Goal: Check status: Check status

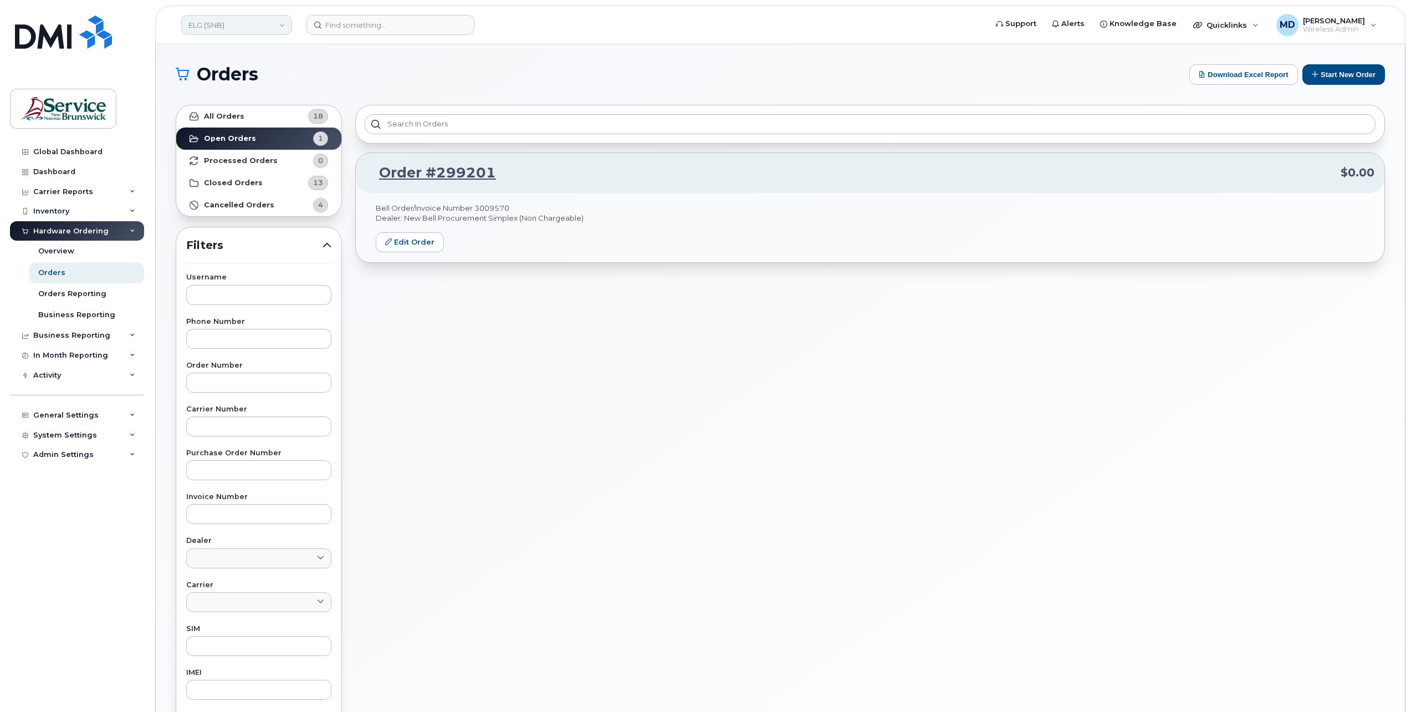
click at [233, 19] on link "ELG (SNB)" at bounding box center [236, 25] width 111 height 20
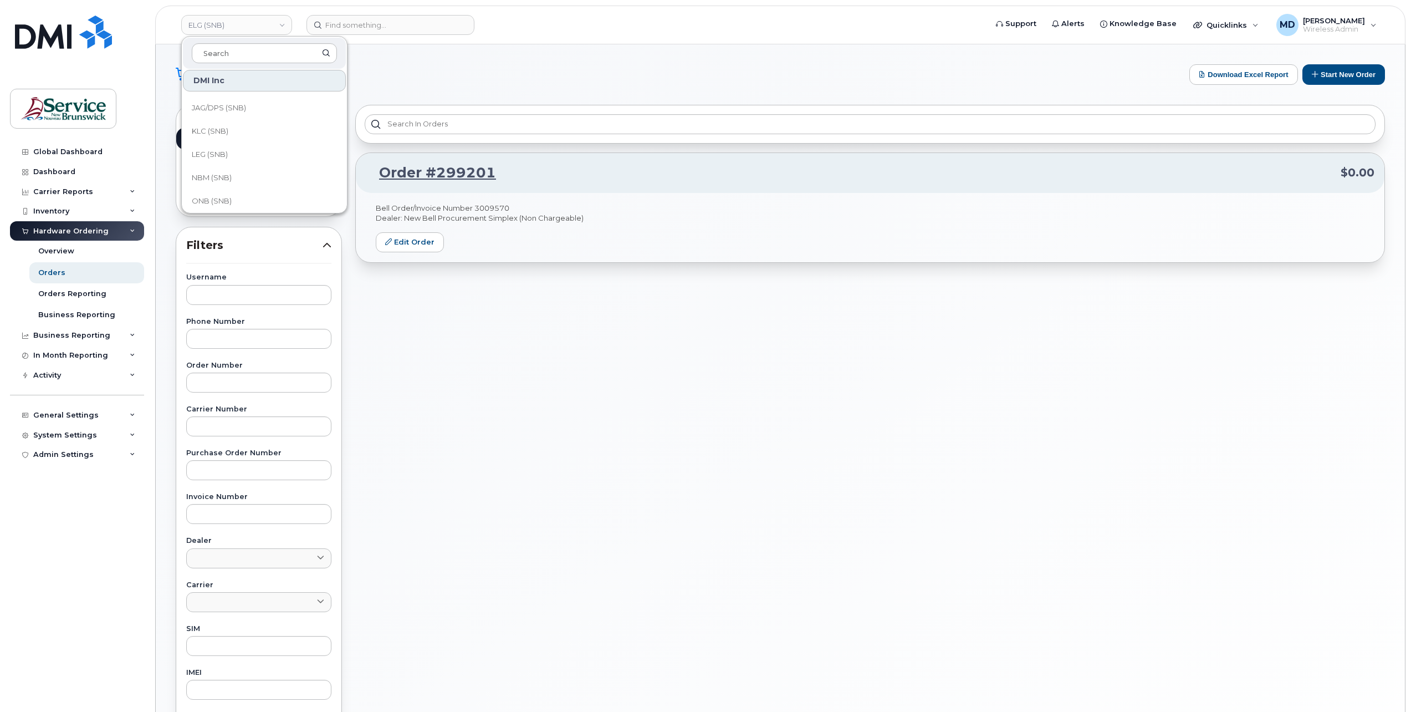
scroll to position [537, 0]
click at [269, 125] on span "Service New Brunswick (SNB)" at bounding box center [255, 127] width 127 height 22
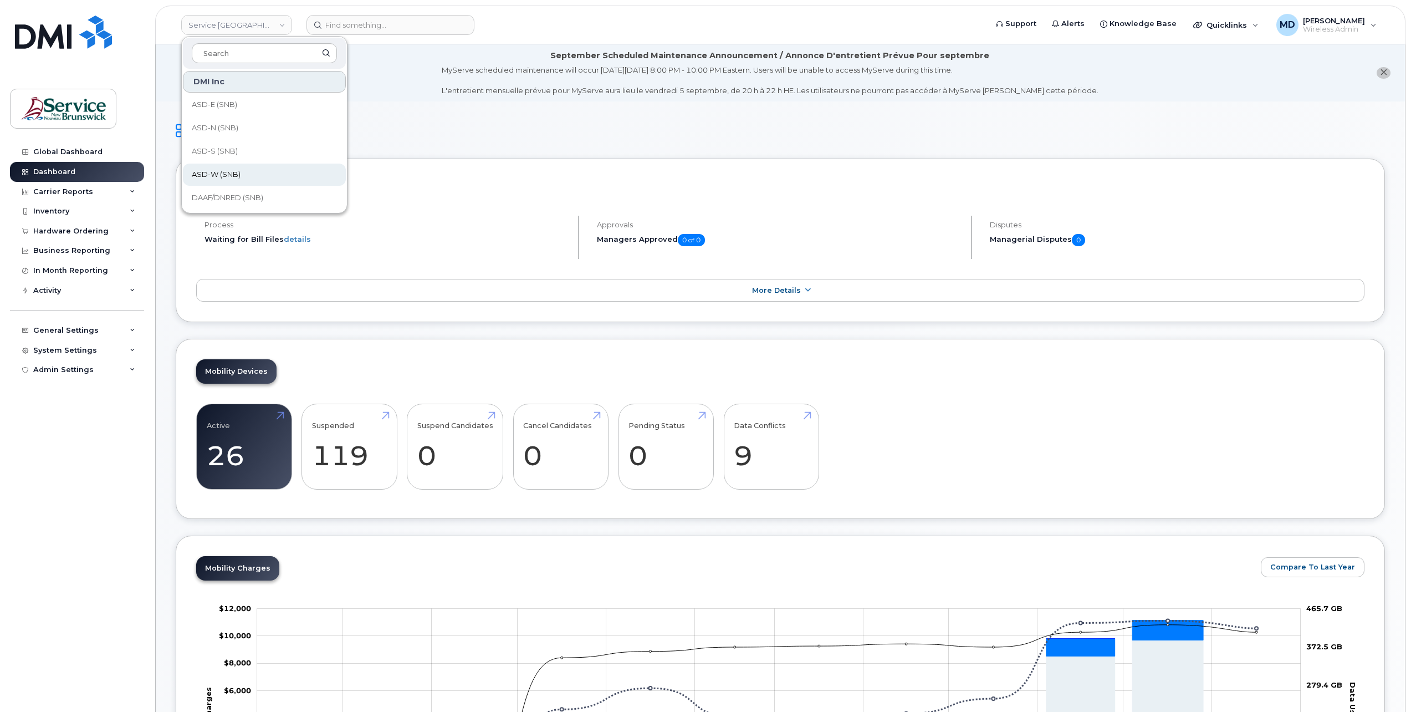
scroll to position [537, 0]
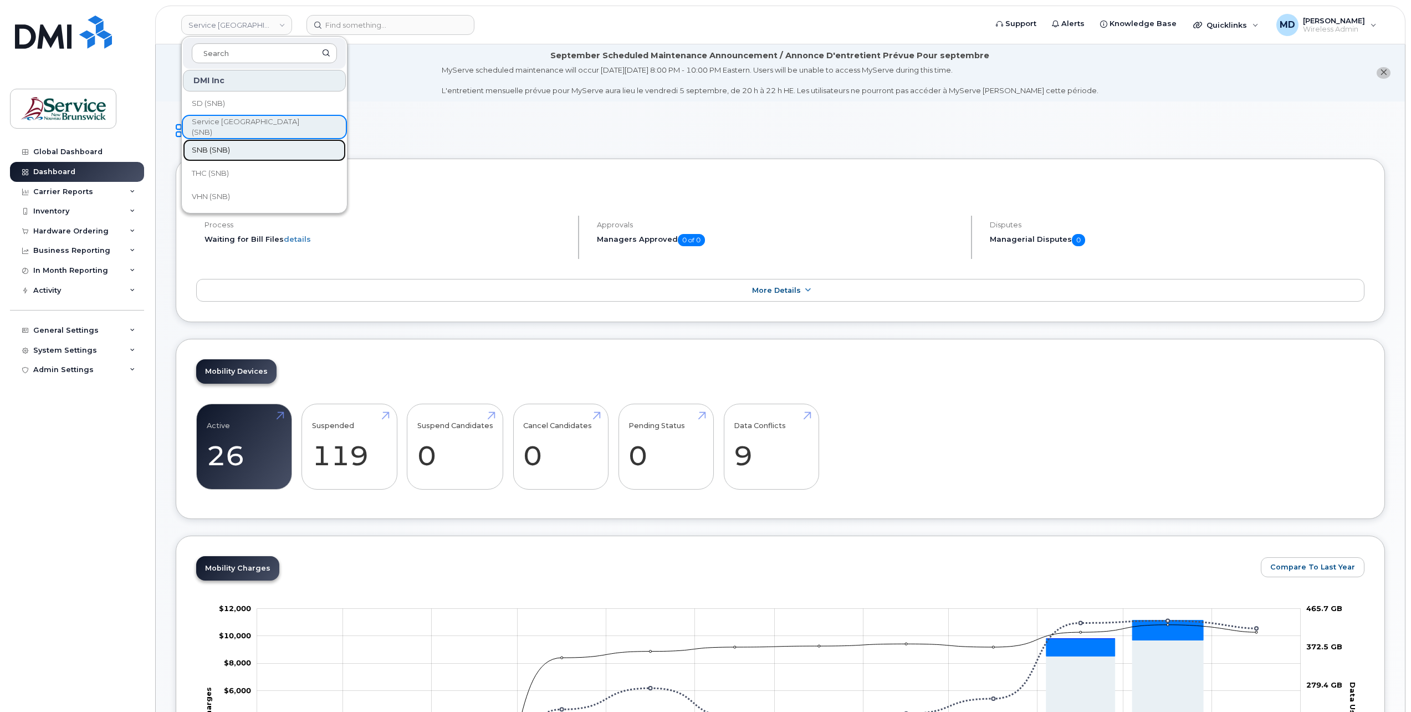
click at [218, 149] on span "SNB (SNB)" at bounding box center [211, 150] width 38 height 11
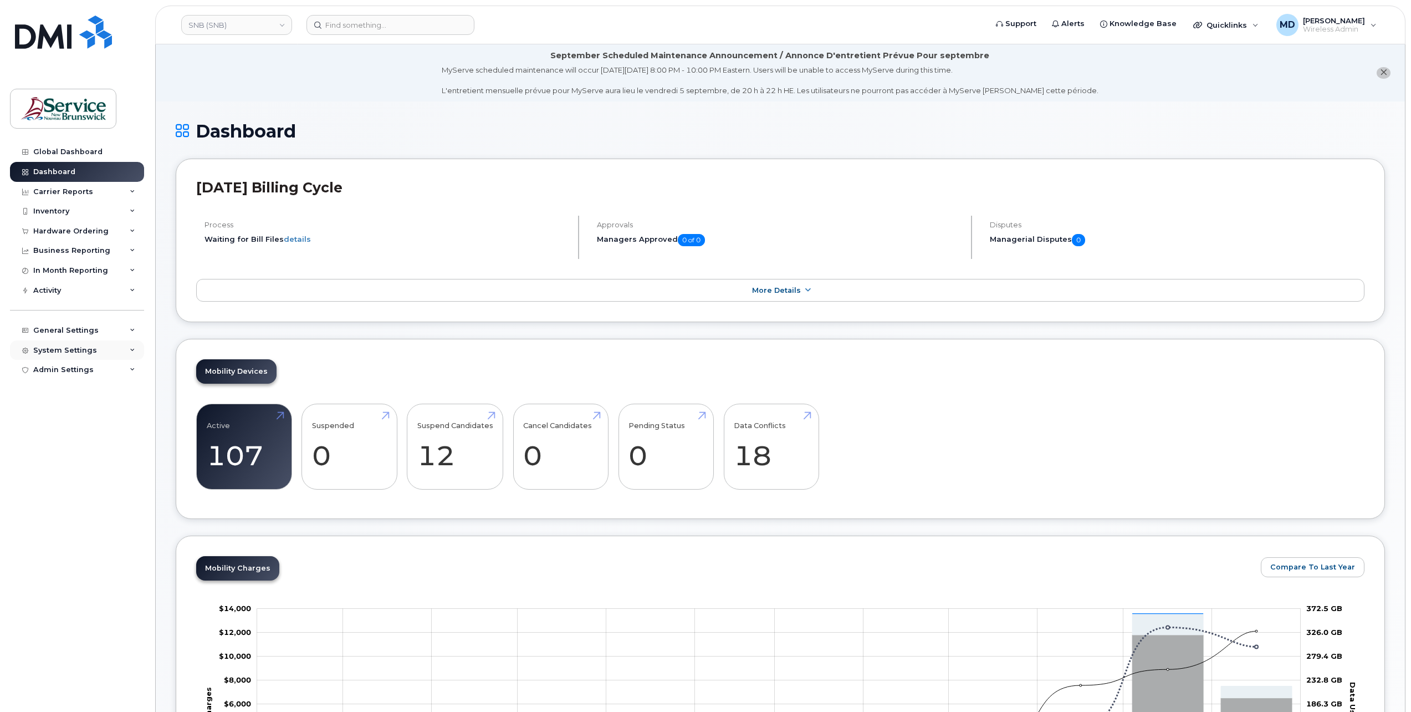
click at [127, 343] on div "System Settings" at bounding box center [77, 350] width 134 height 20
click at [87, 434] on link "Reporting" at bounding box center [86, 434] width 115 height 21
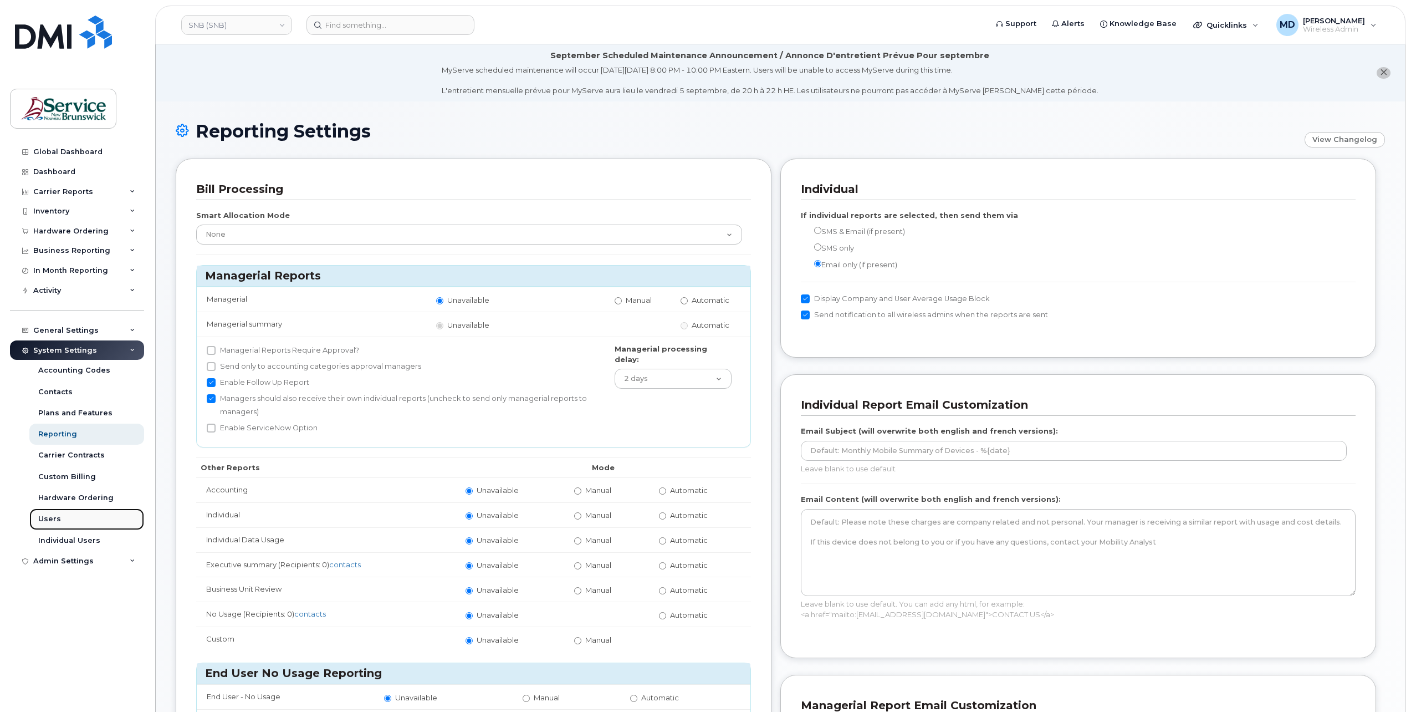
click at [80, 519] on link "Users" at bounding box center [86, 518] width 115 height 21
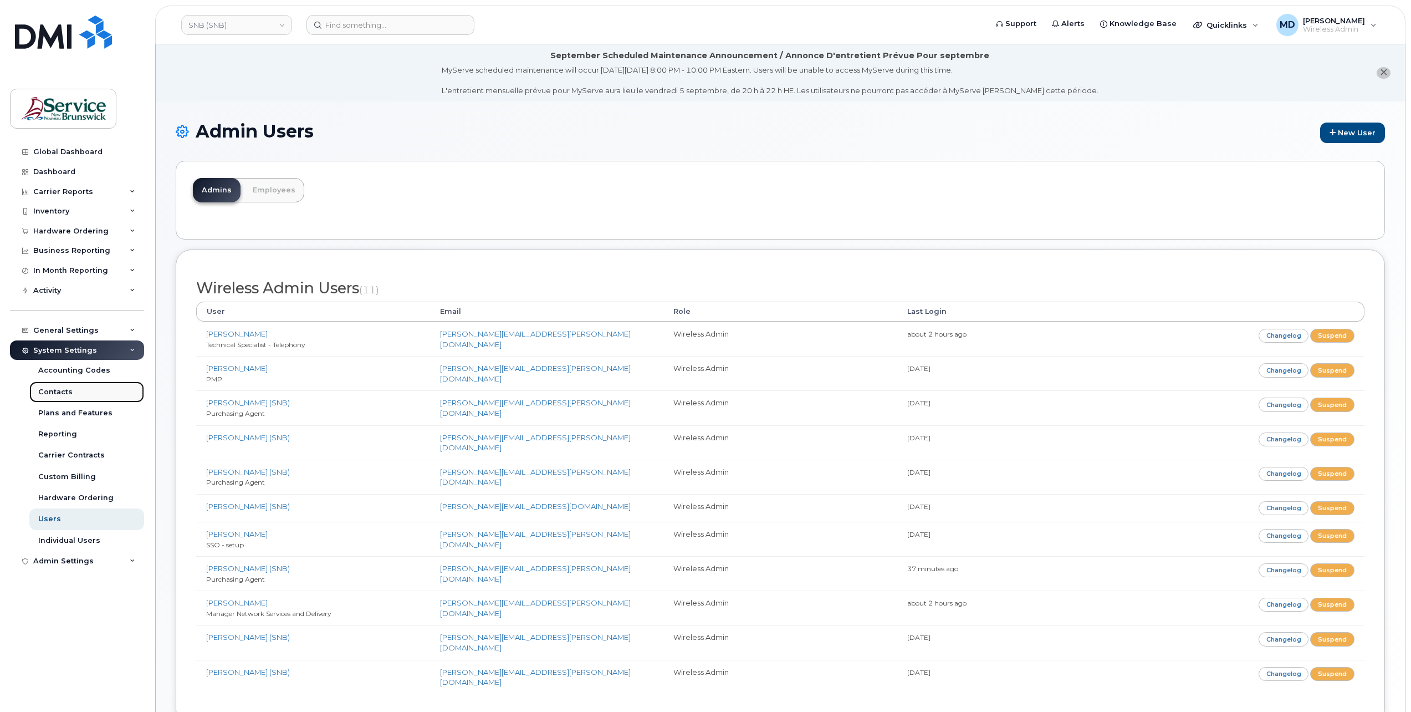
click at [75, 392] on link "Contacts" at bounding box center [86, 391] width 115 height 21
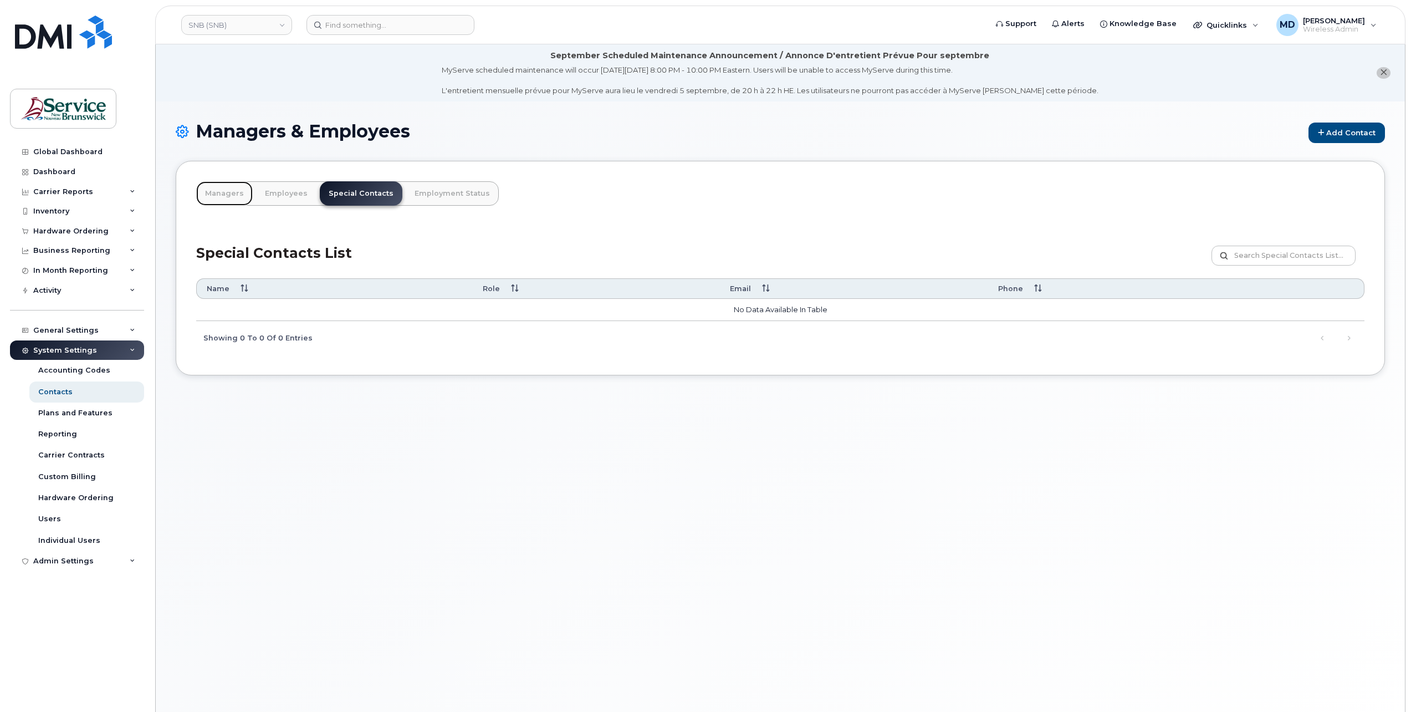
click at [227, 196] on link "Managers" at bounding box center [224, 193] width 57 height 24
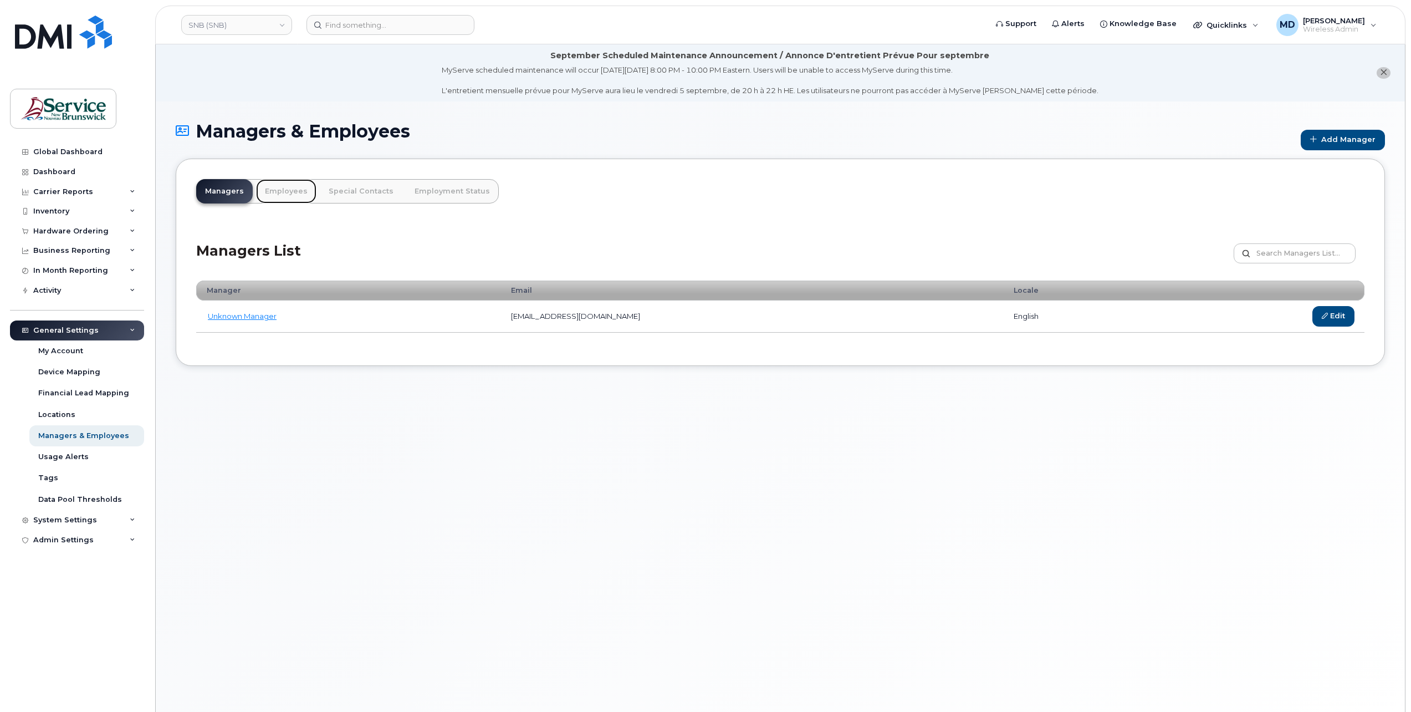
drag, startPoint x: 0, startPoint y: 0, endPoint x: 279, endPoint y: 190, distance: 337.5
click at [278, 190] on link "Employees" at bounding box center [286, 191] width 60 height 24
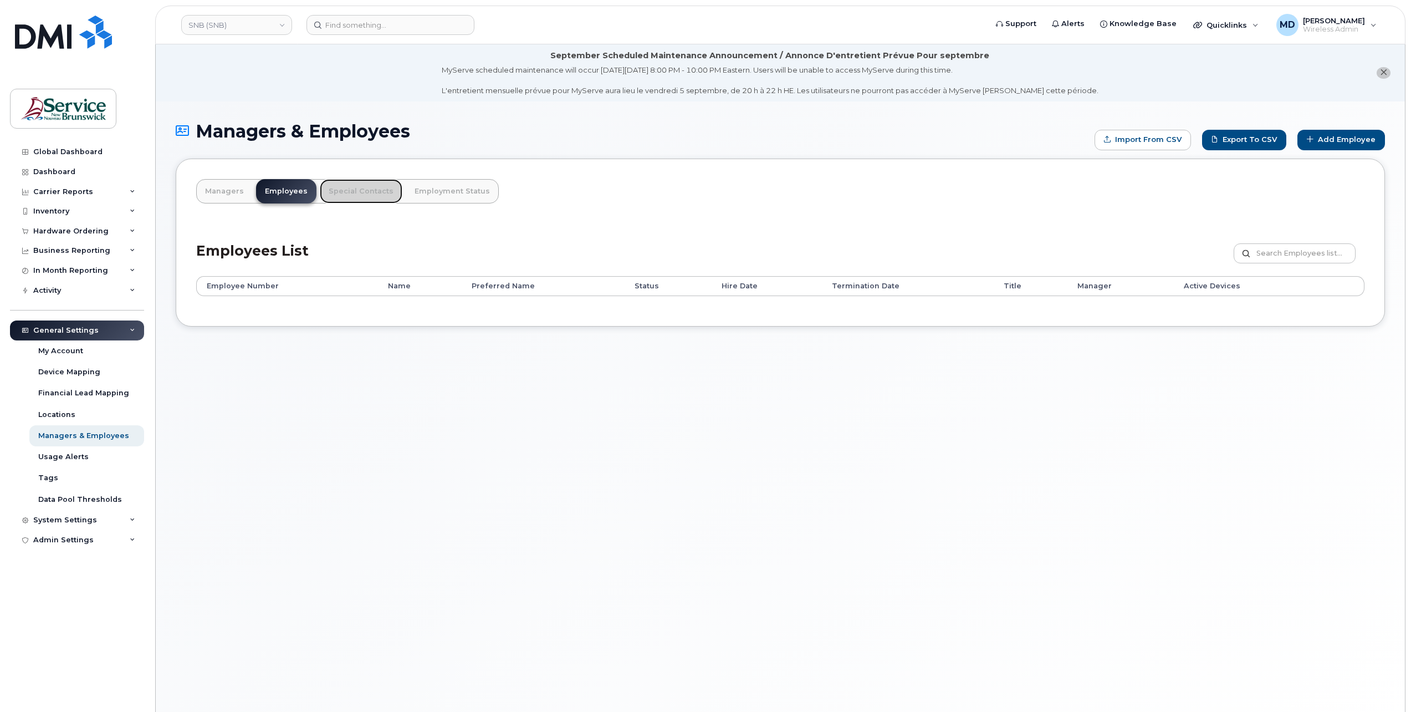
click at [354, 192] on link "Special Contacts" at bounding box center [361, 191] width 83 height 24
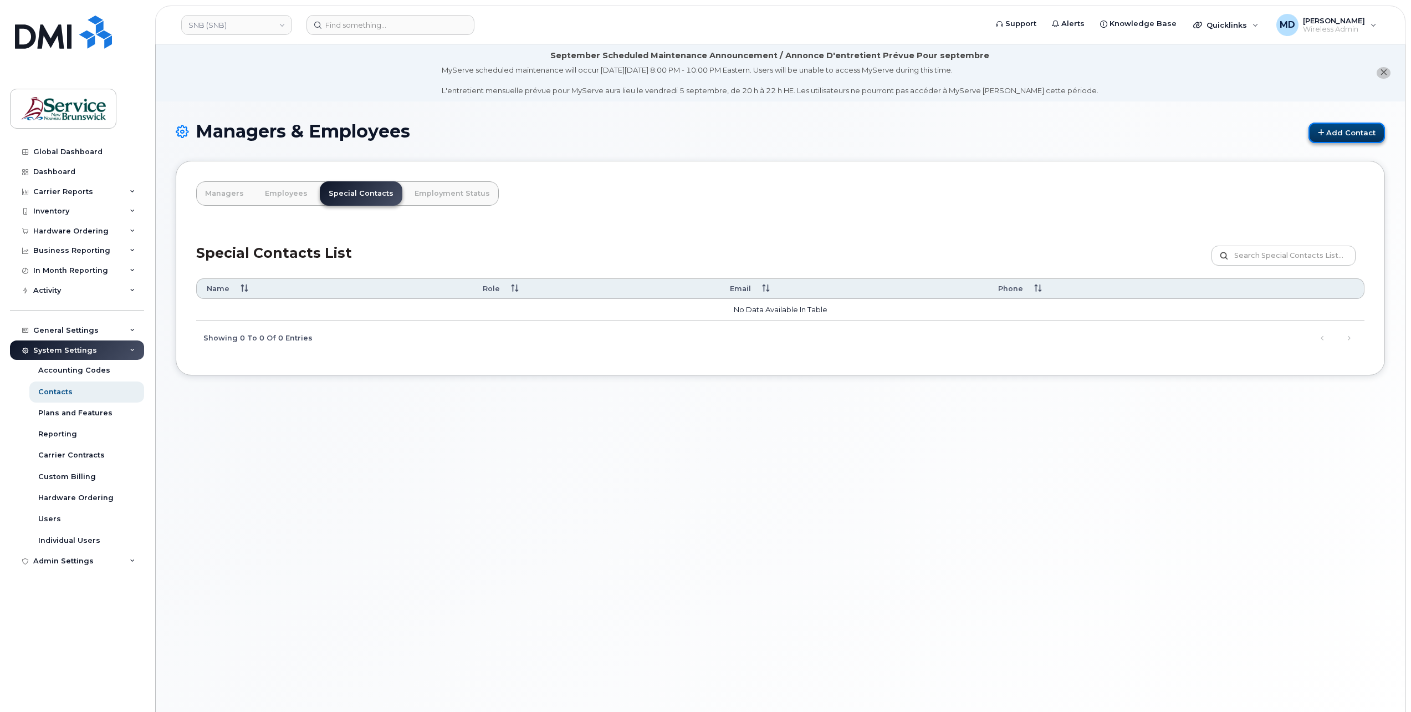
click at [1340, 128] on link "Add Contact" at bounding box center [1347, 133] width 76 height 21
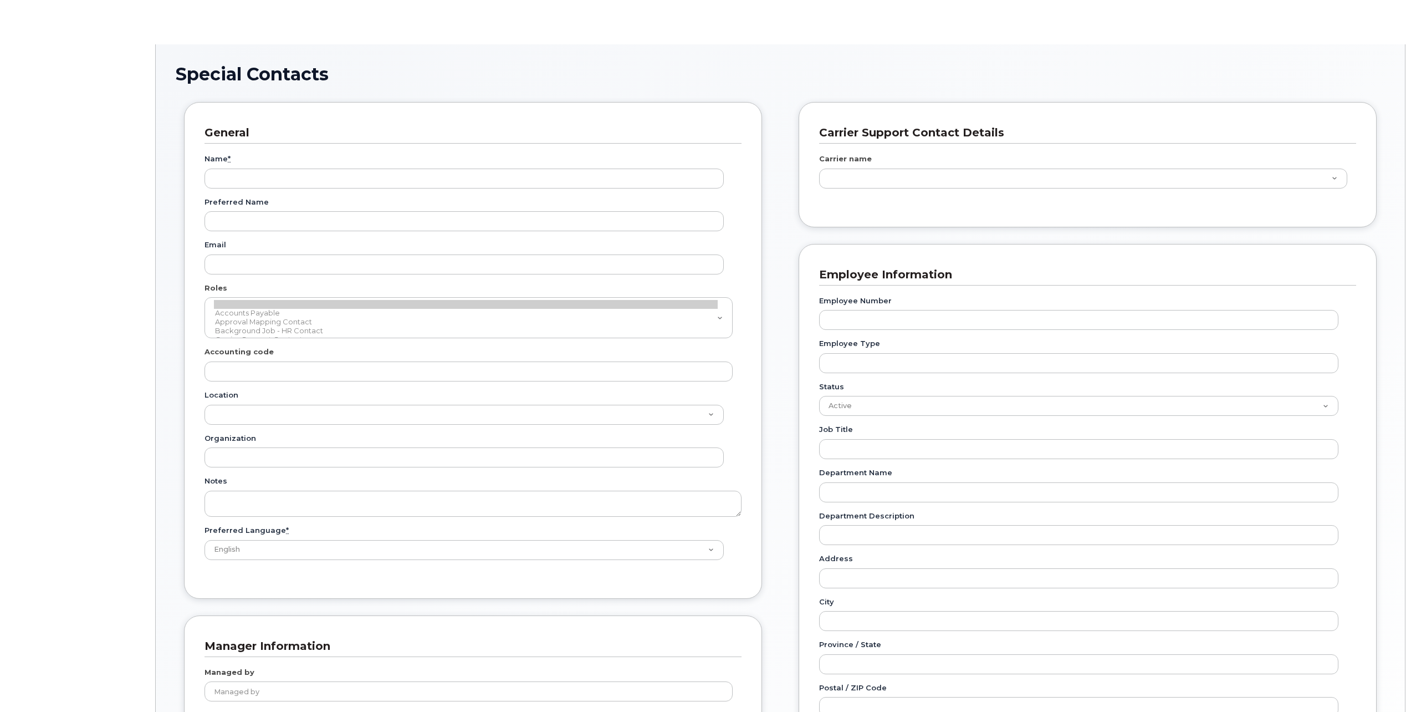
type input "34535611"
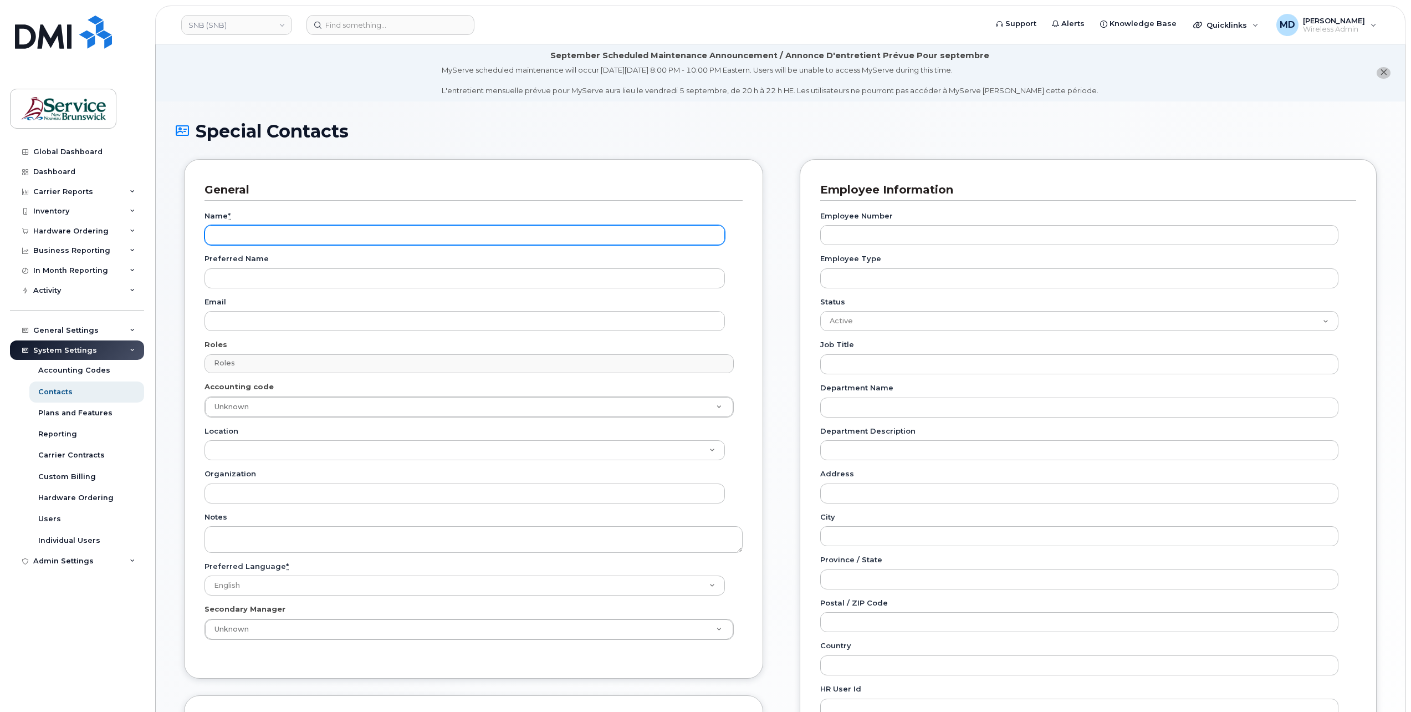
click at [247, 234] on input "Name *" at bounding box center [465, 235] width 521 height 20
type input "Andrew Morris"
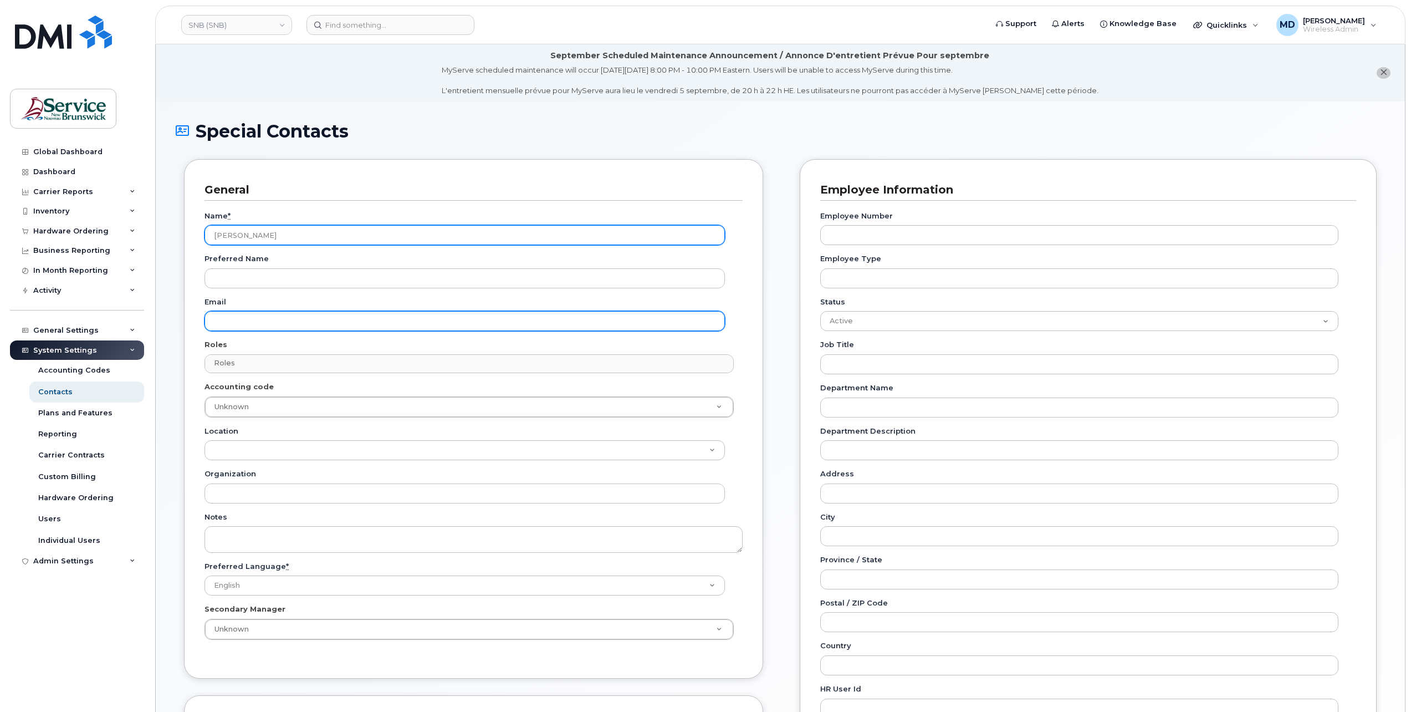
type input "m"
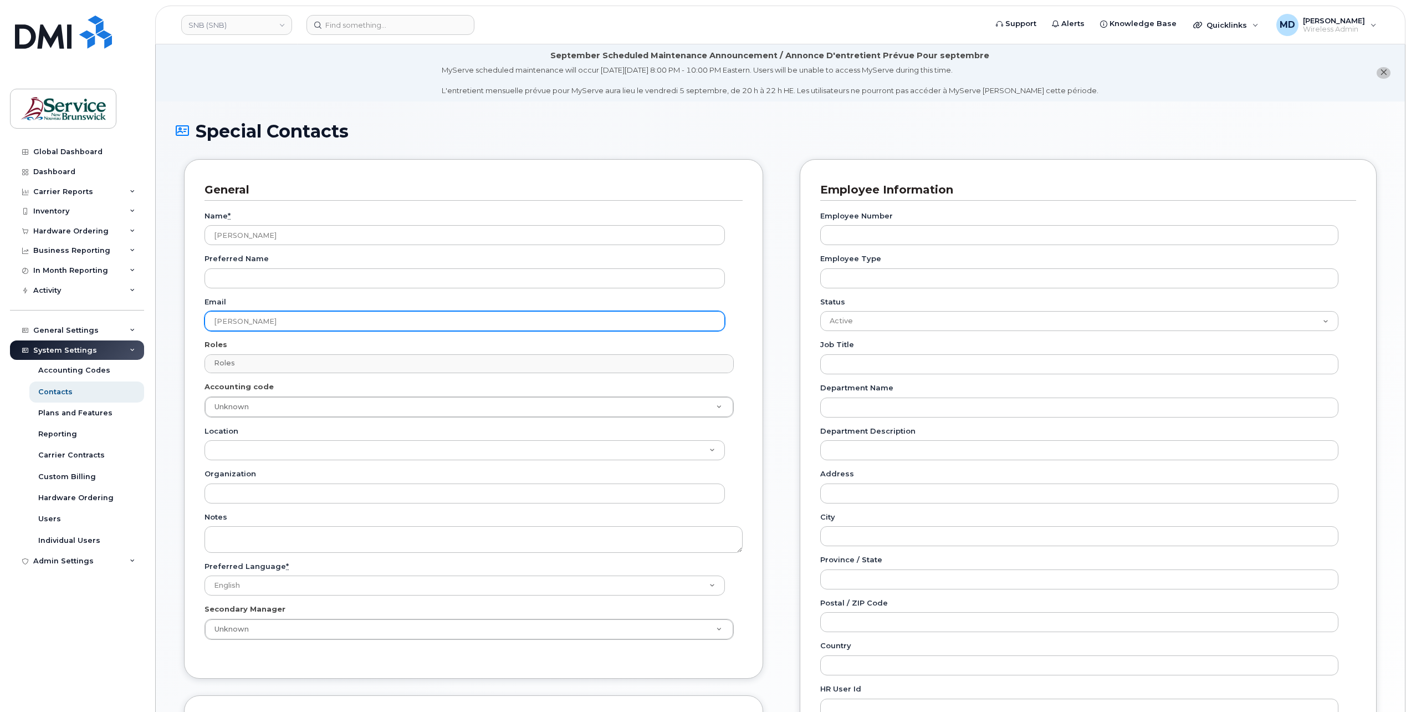
type input "[PERSON_NAME][EMAIL_ADDRESS][PERSON_NAME][DOMAIN_NAME]"
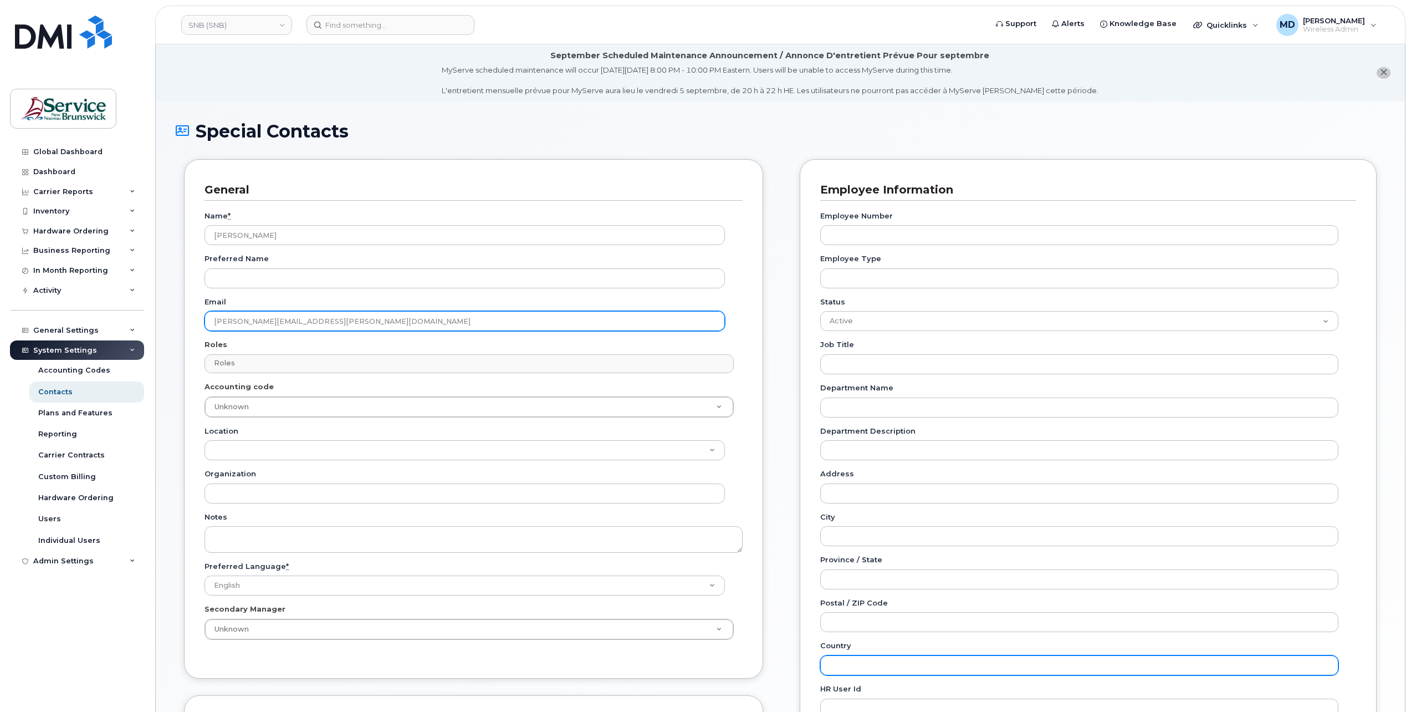
type input "Canada"
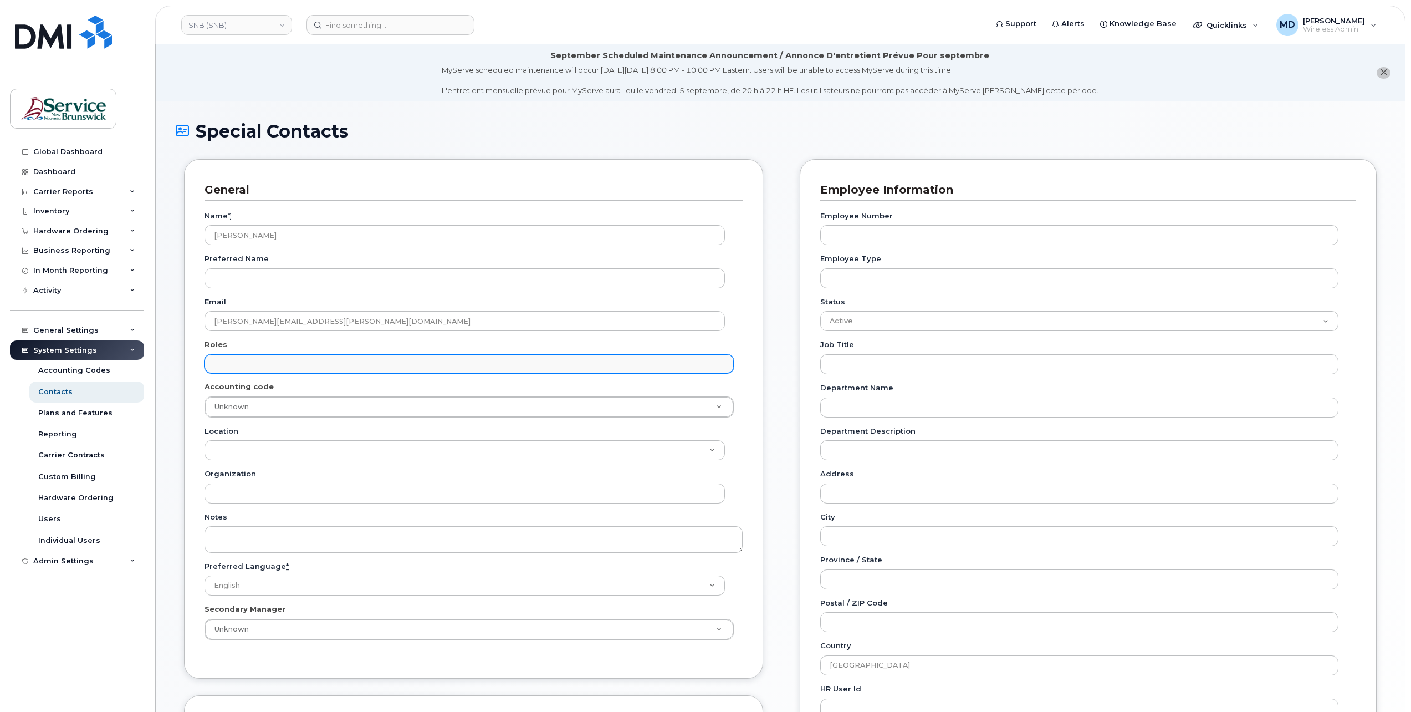
click at [300, 369] on input "text" at bounding box center [470, 363] width 519 height 16
select select "5"
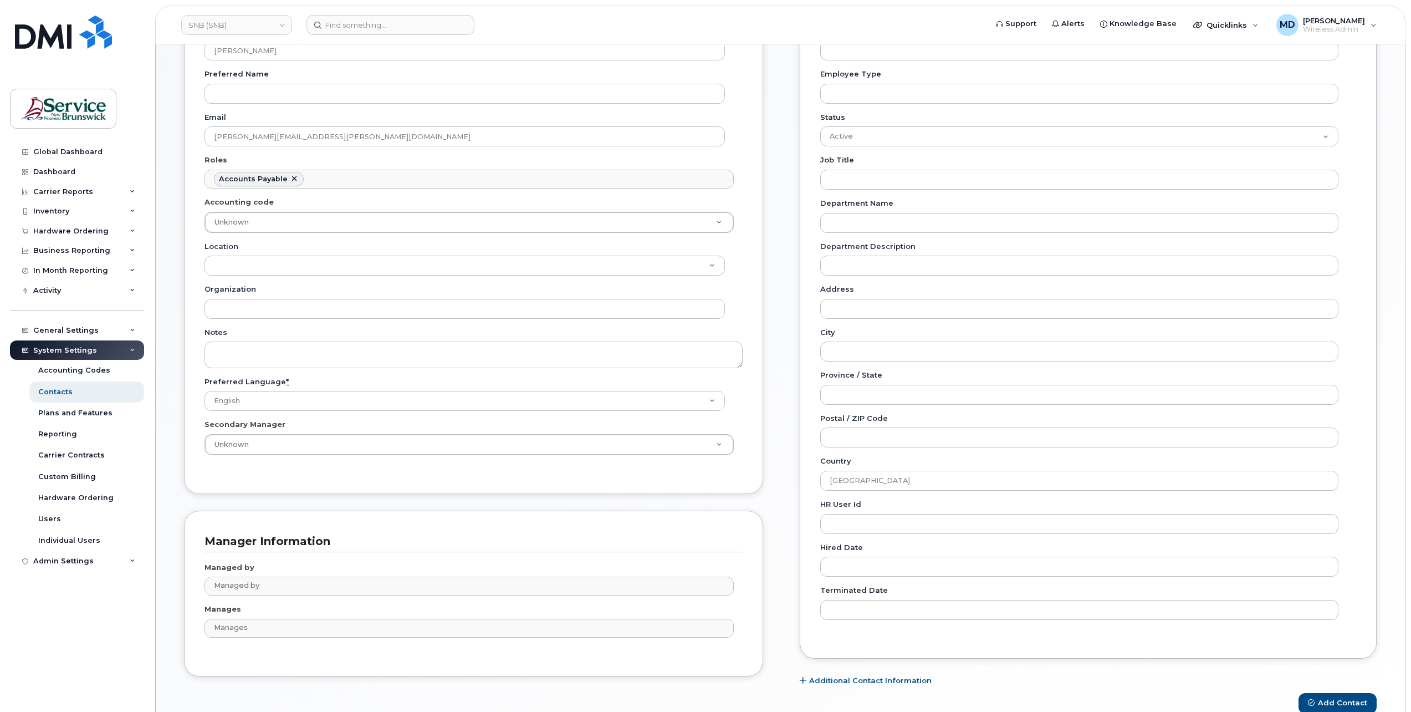
scroll to position [237, 0]
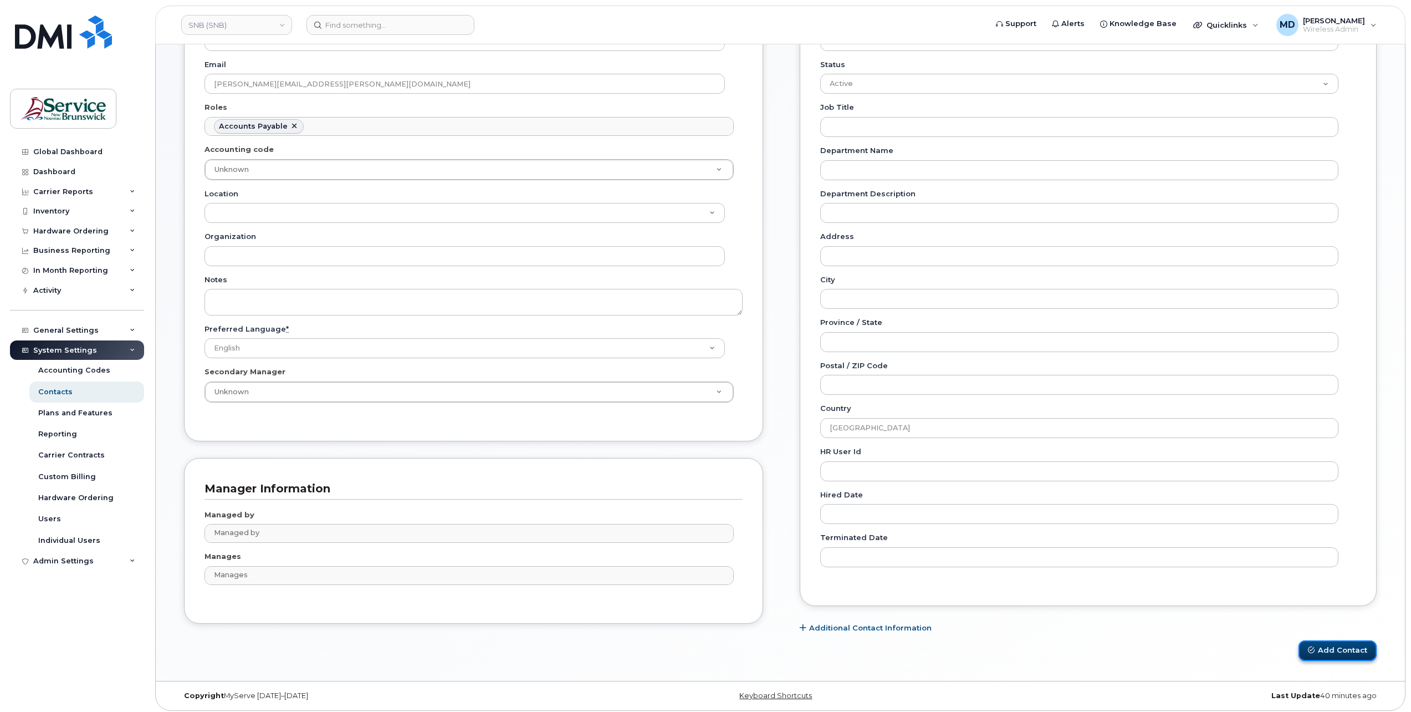
click at [1337, 643] on button "Add Contact" at bounding box center [1338, 650] width 78 height 21
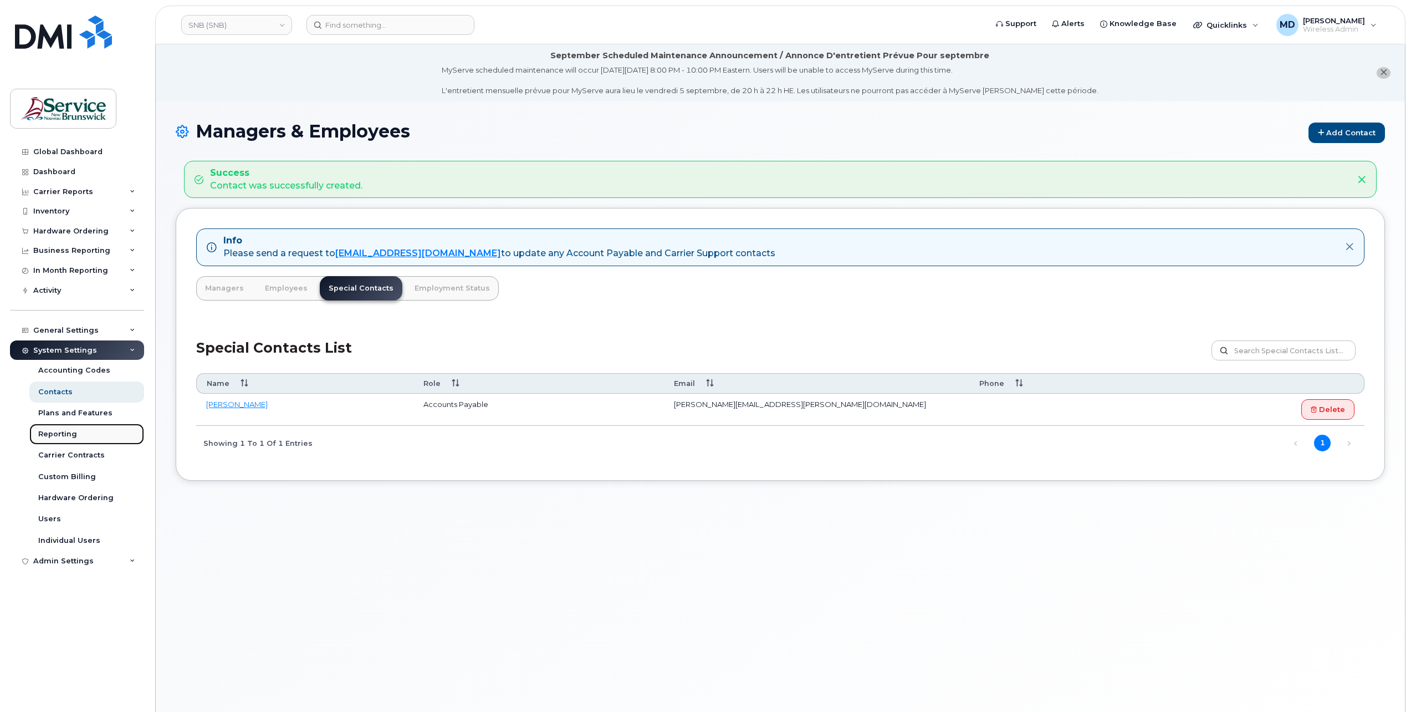
click at [54, 426] on link "Reporting" at bounding box center [86, 434] width 115 height 21
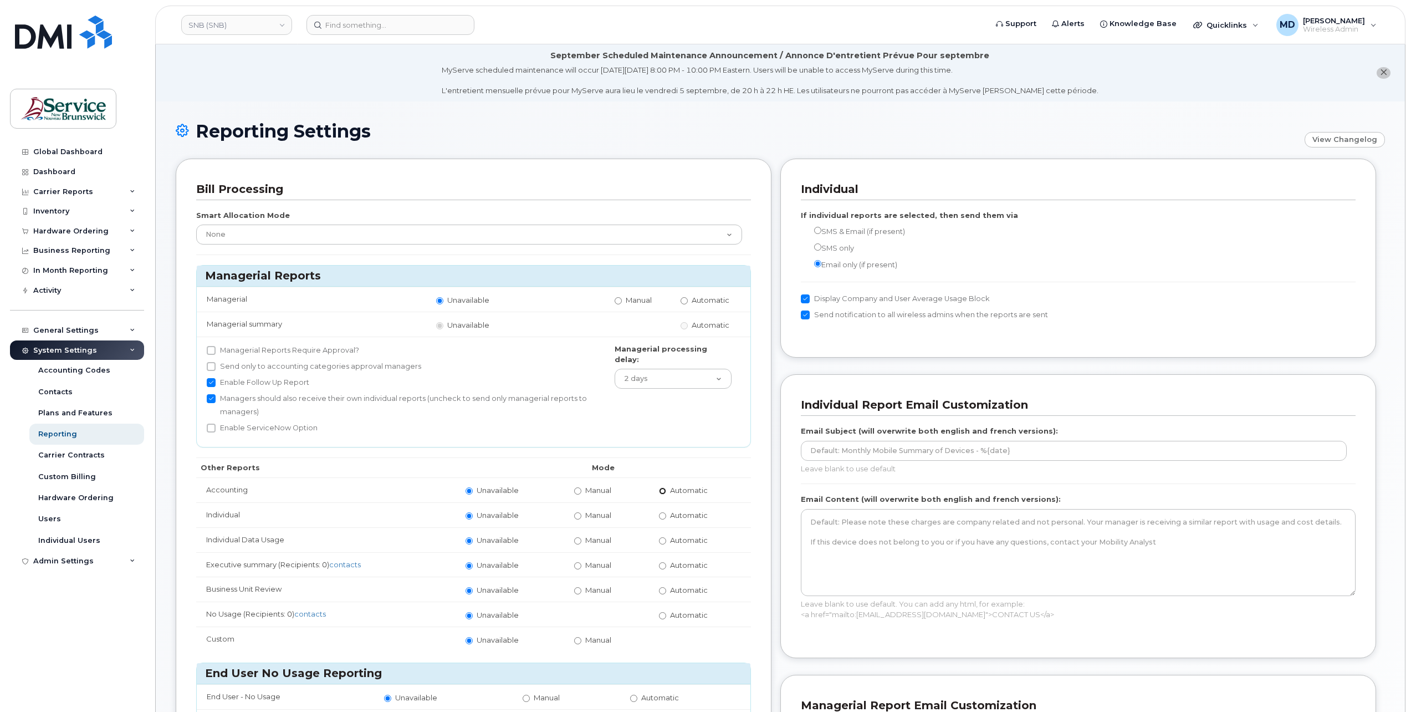
click at [665, 487] on input "Automatic" at bounding box center [662, 490] width 7 height 7
radio input "true"
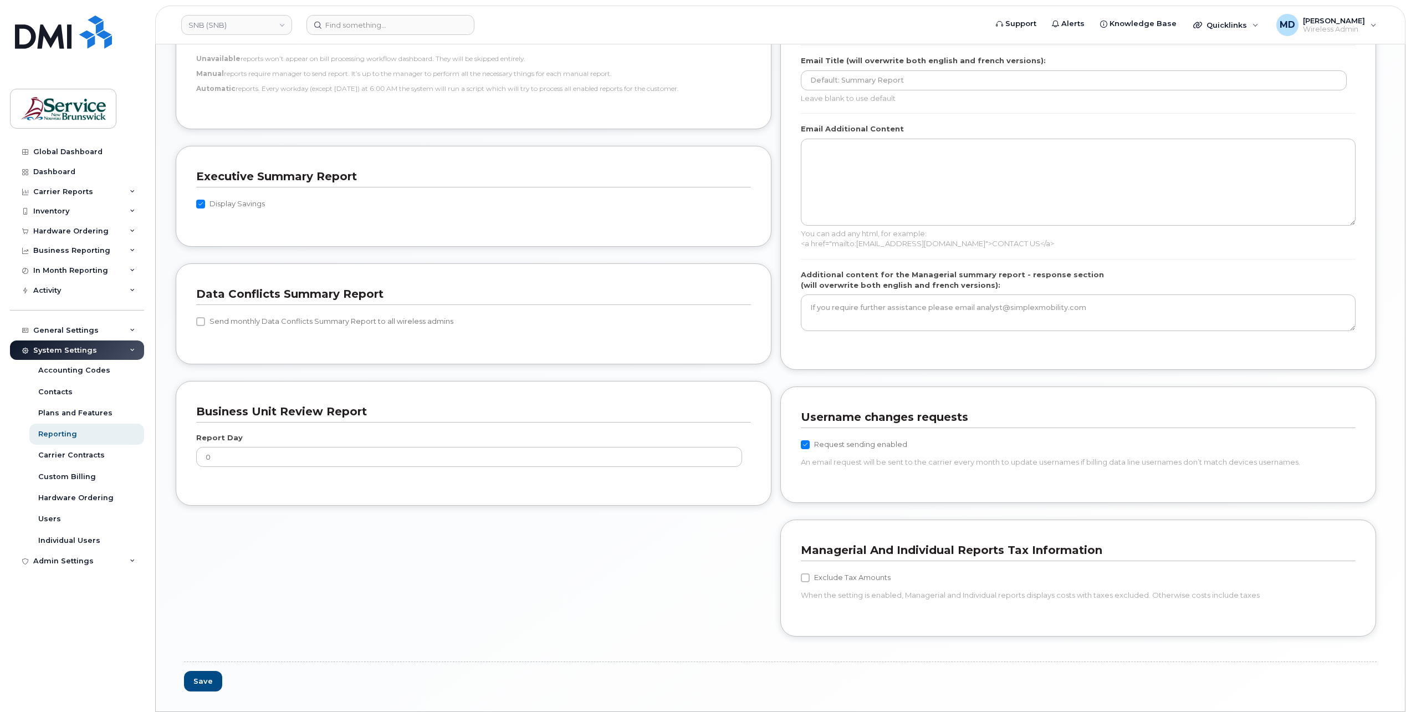
scroll to position [767, 0]
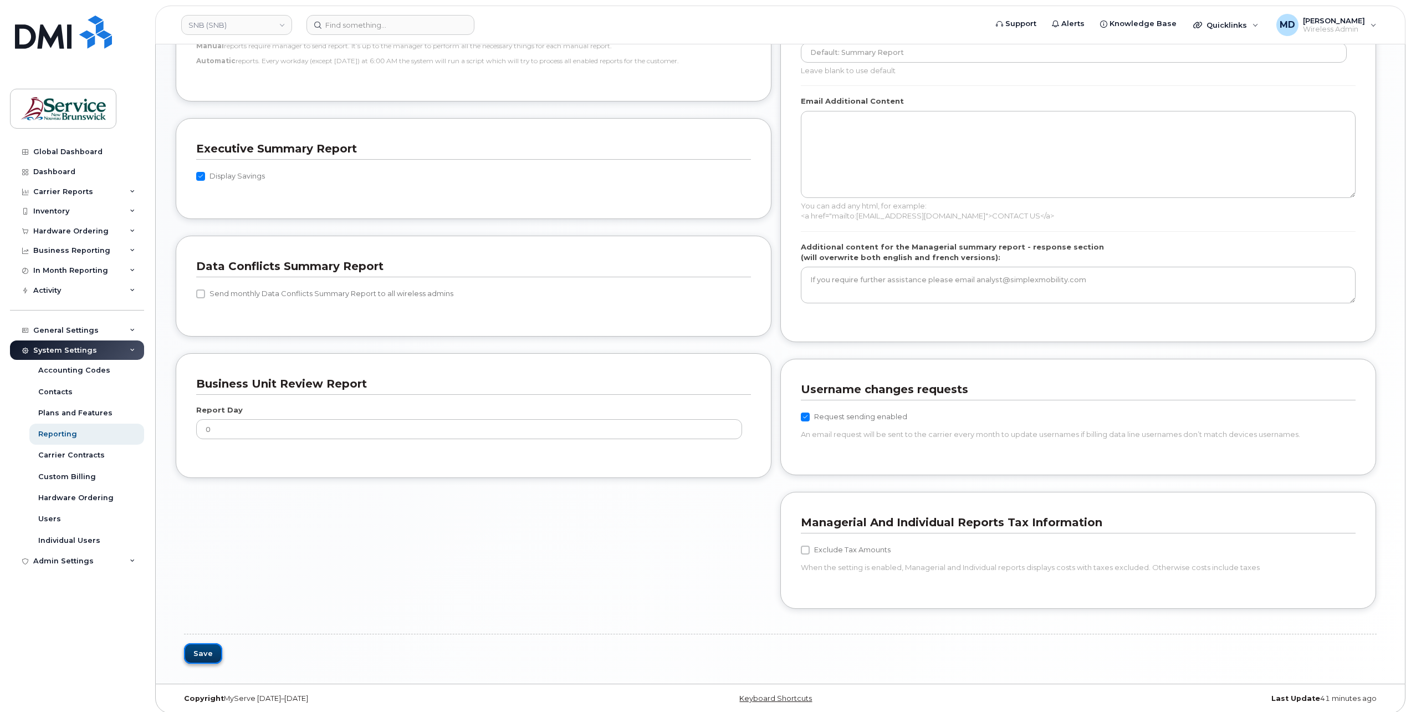
click at [203, 646] on button "Save" at bounding box center [203, 653] width 38 height 21
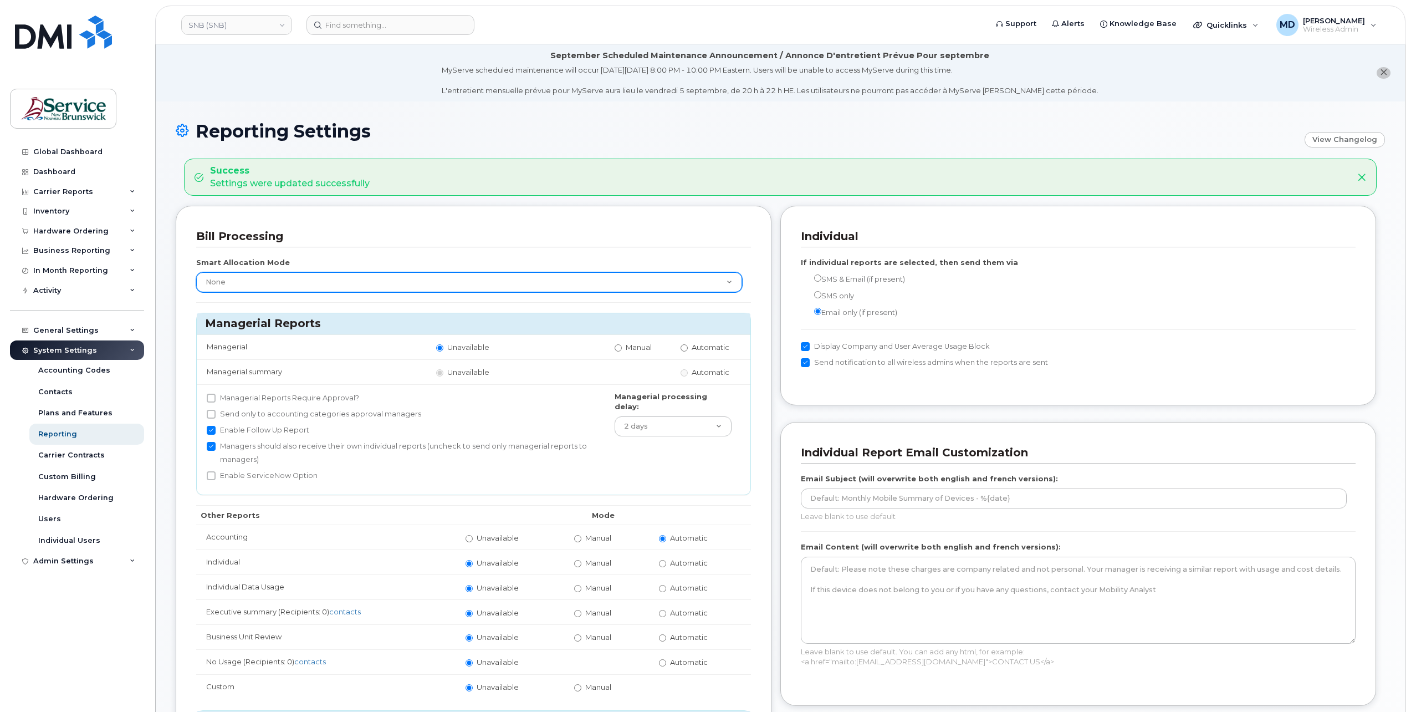
click at [259, 281] on select "None Within Plan" at bounding box center [469, 282] width 546 height 20
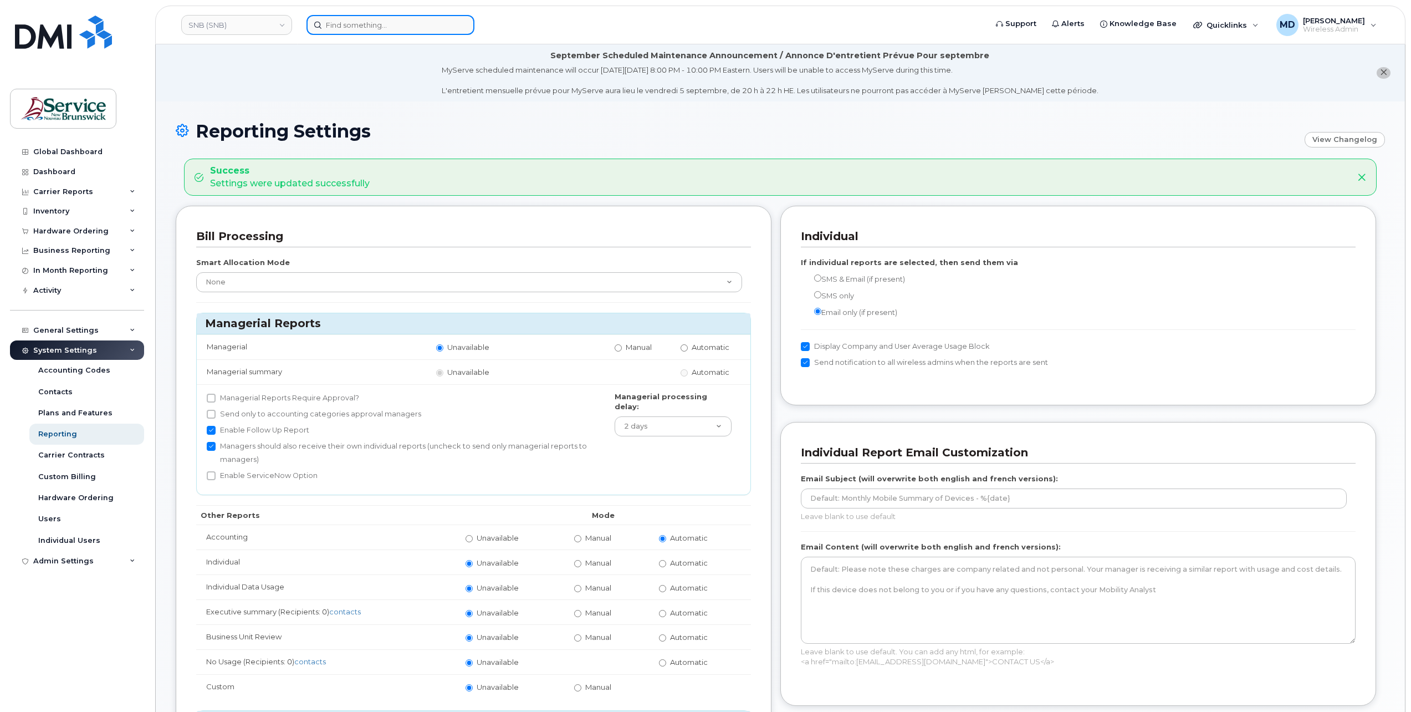
click at [348, 31] on input at bounding box center [391, 25] width 168 height 20
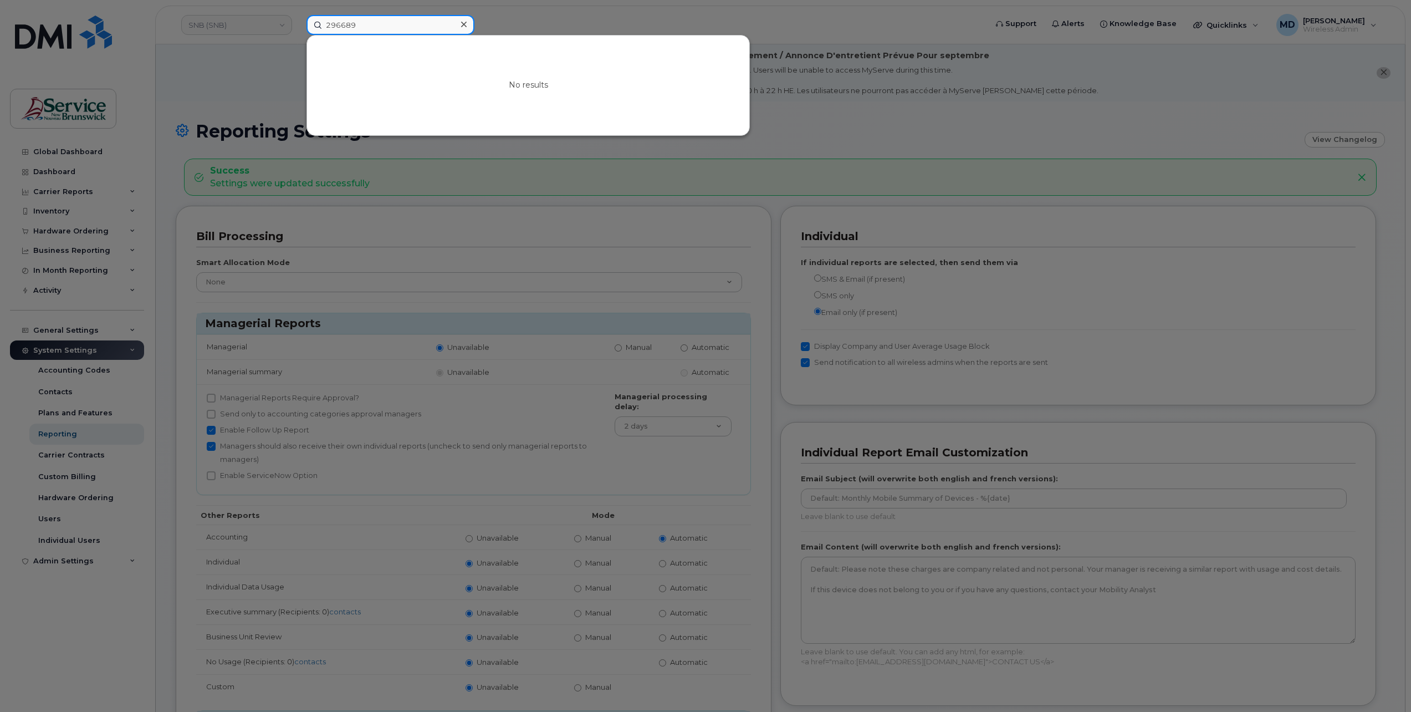
drag, startPoint x: 384, startPoint y: 23, endPoint x: 334, endPoint y: 26, distance: 50.0
click at [334, 26] on input "296689" at bounding box center [391, 25] width 168 height 20
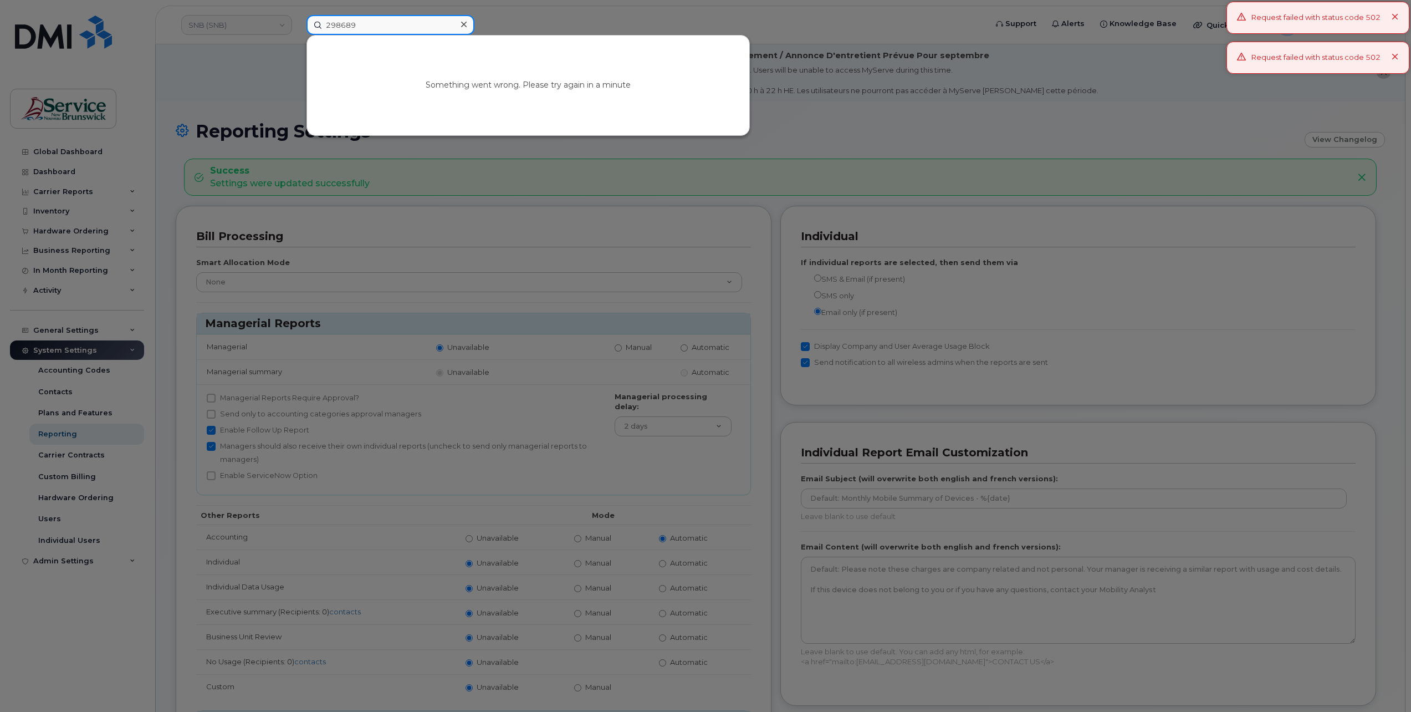
type input "298689"
click at [462, 23] on icon at bounding box center [464, 25] width 6 height 6
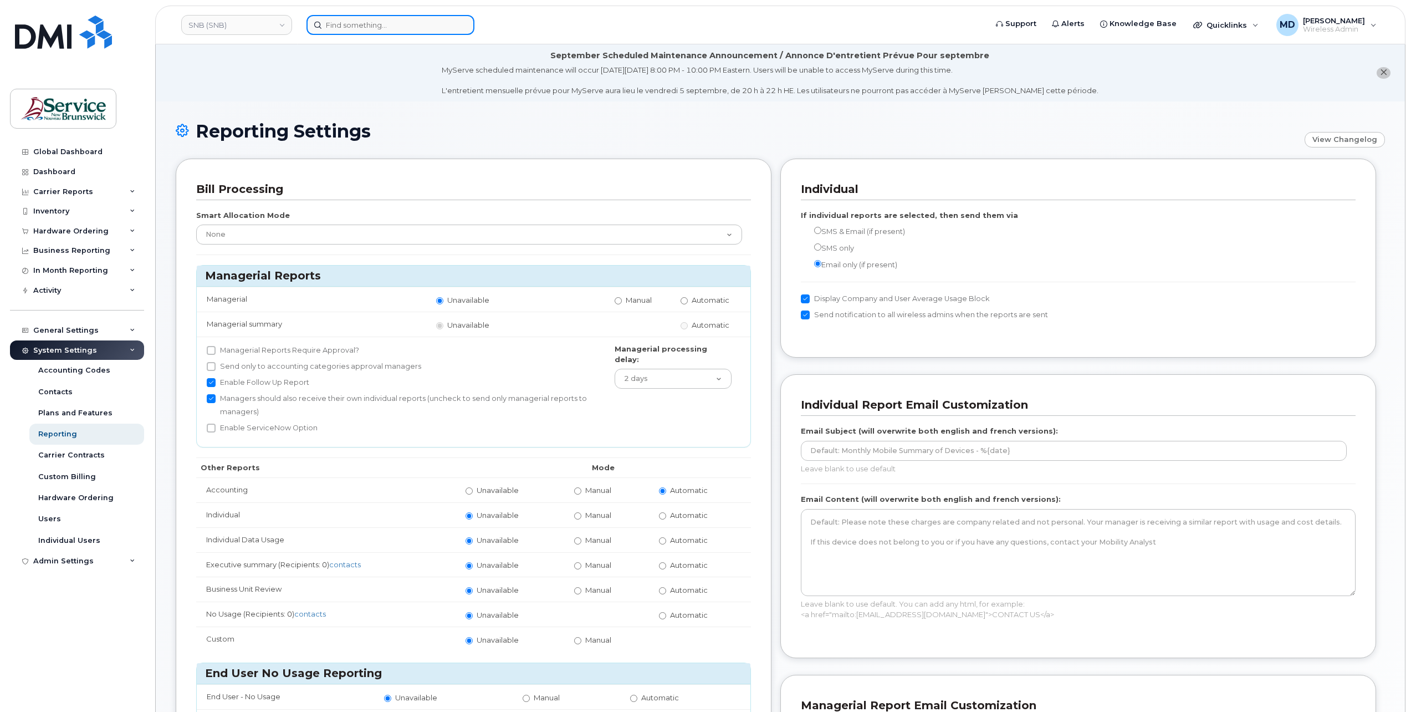
click at [382, 29] on input at bounding box center [391, 25] width 168 height 20
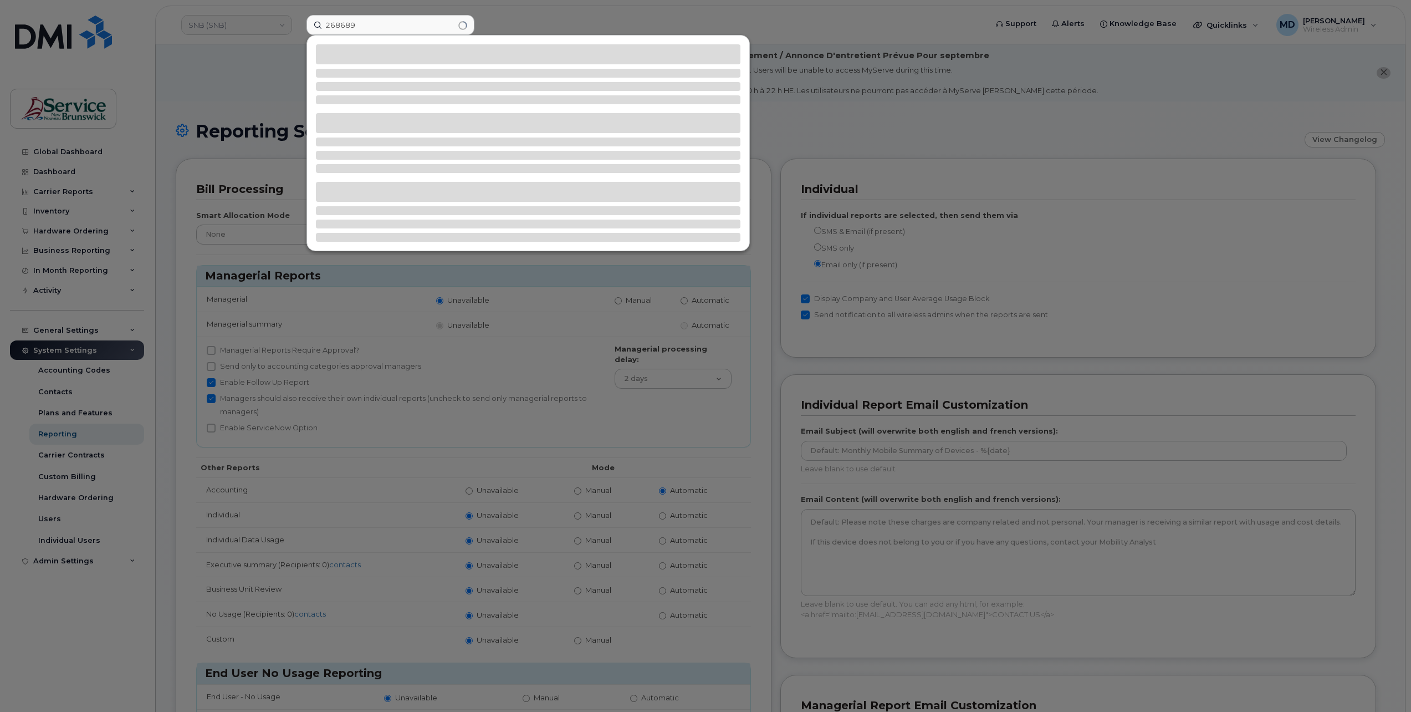
click at [238, 67] on div at bounding box center [705, 356] width 1411 height 712
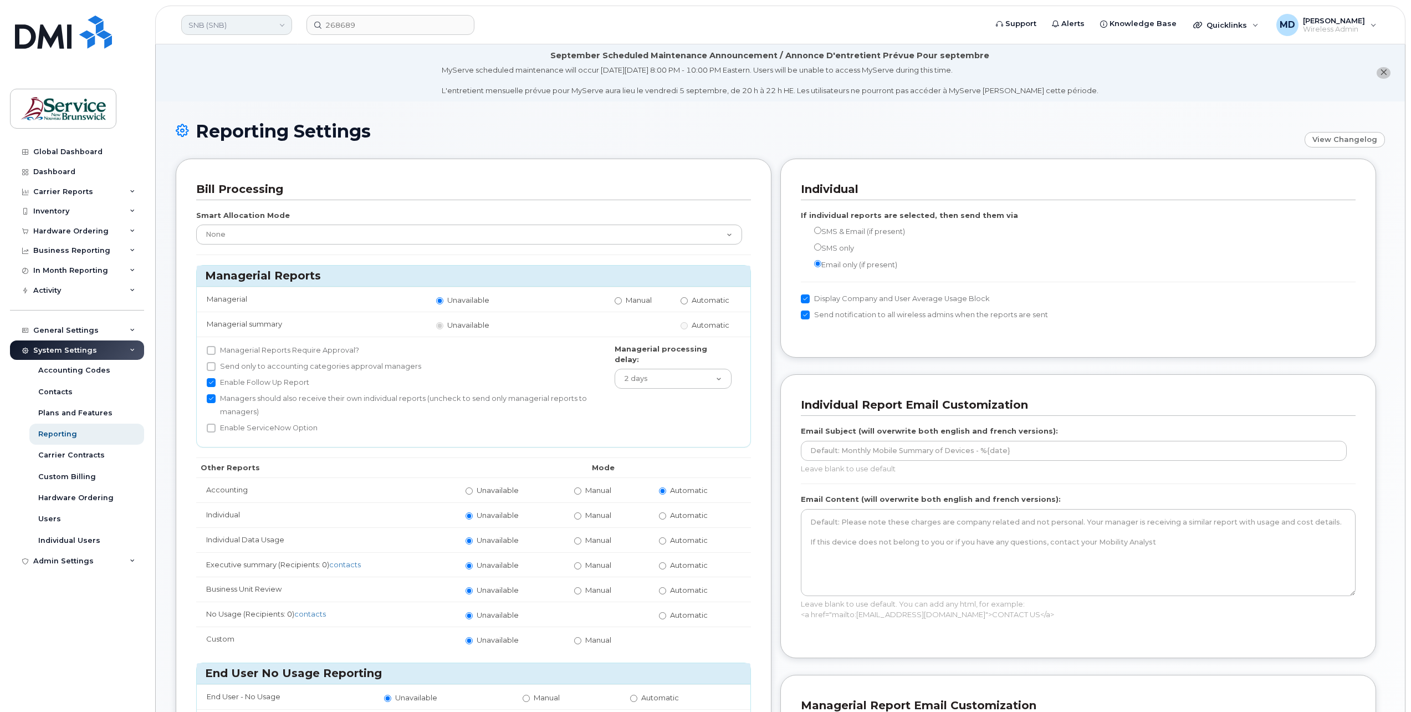
click at [276, 25] on link "SNB (SNB)" at bounding box center [236, 25] width 111 height 20
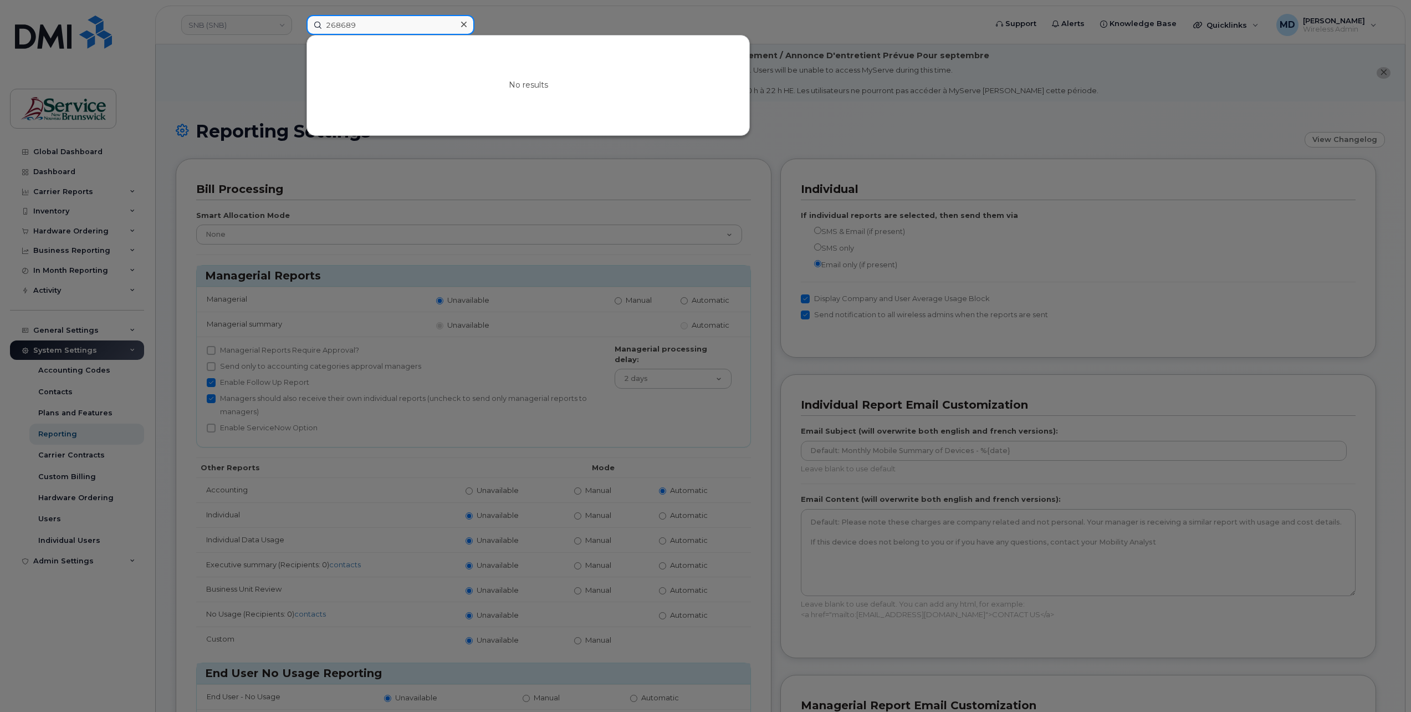
drag, startPoint x: 382, startPoint y: 28, endPoint x: 292, endPoint y: 23, distance: 91.0
click at [298, 23] on div "268689 No results" at bounding box center [643, 25] width 691 height 20
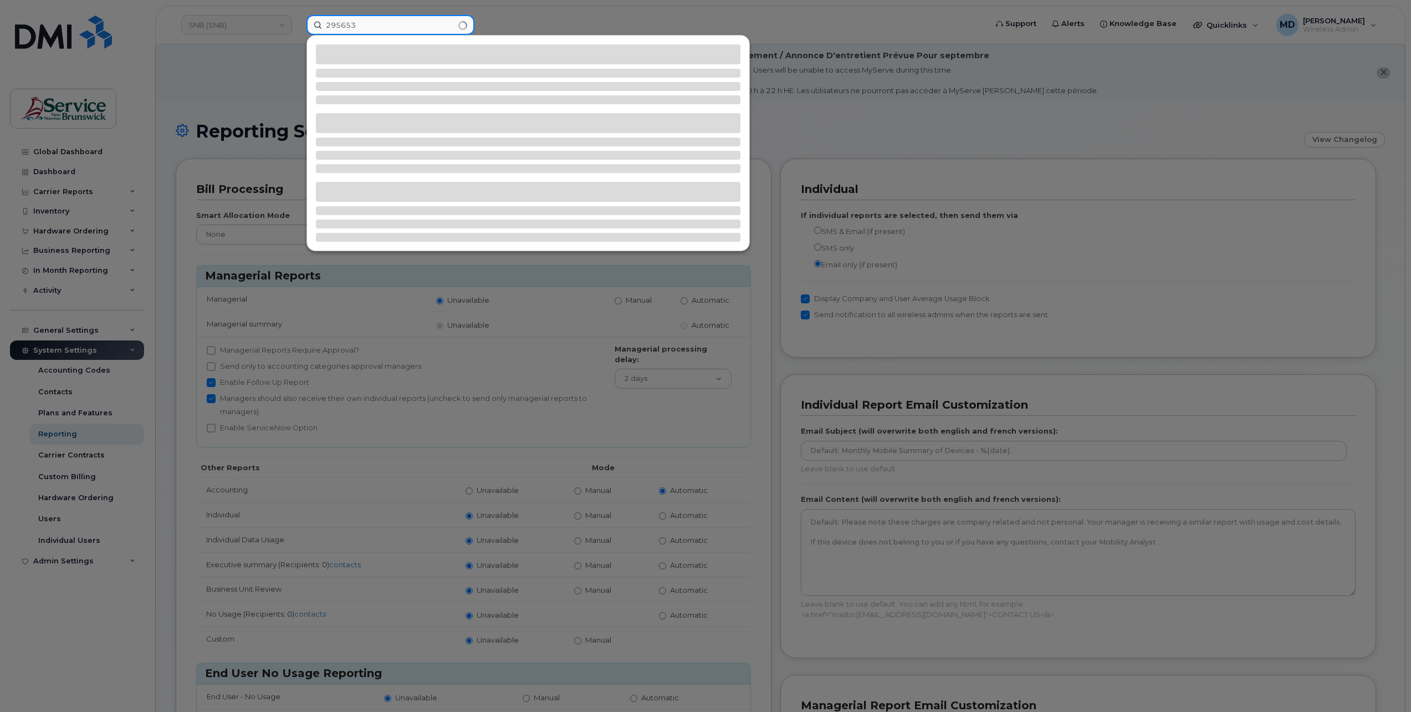
type input "295653"
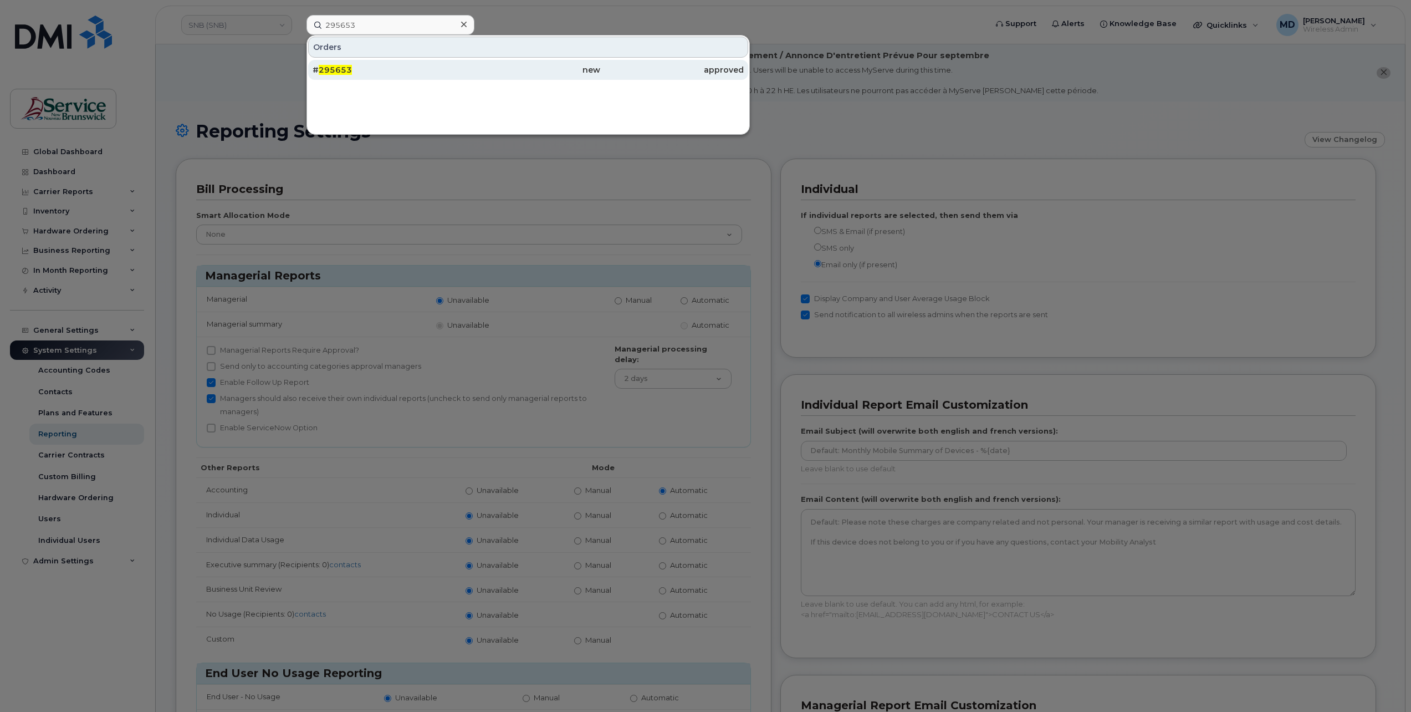
click at [403, 68] on div "# 295653" at bounding box center [385, 69] width 144 height 11
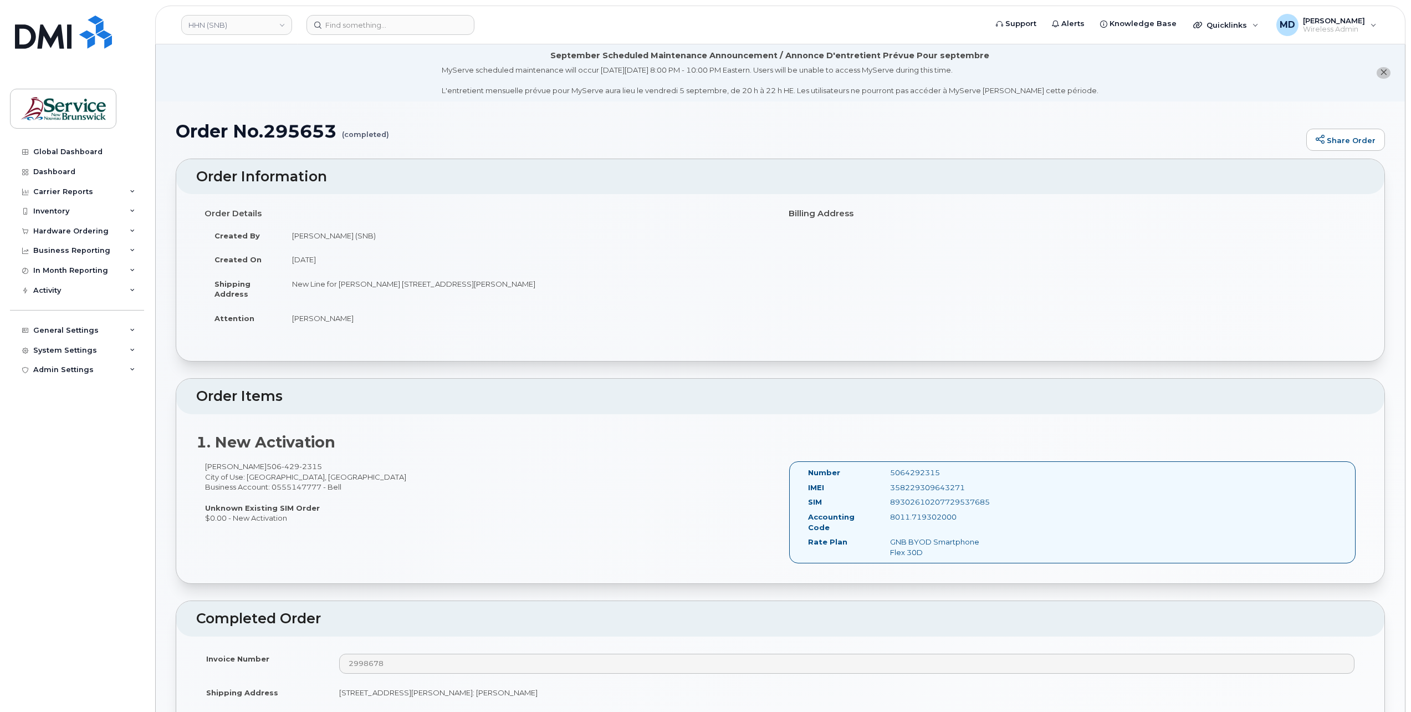
click at [344, 24] on input at bounding box center [391, 25] width 168 height 20
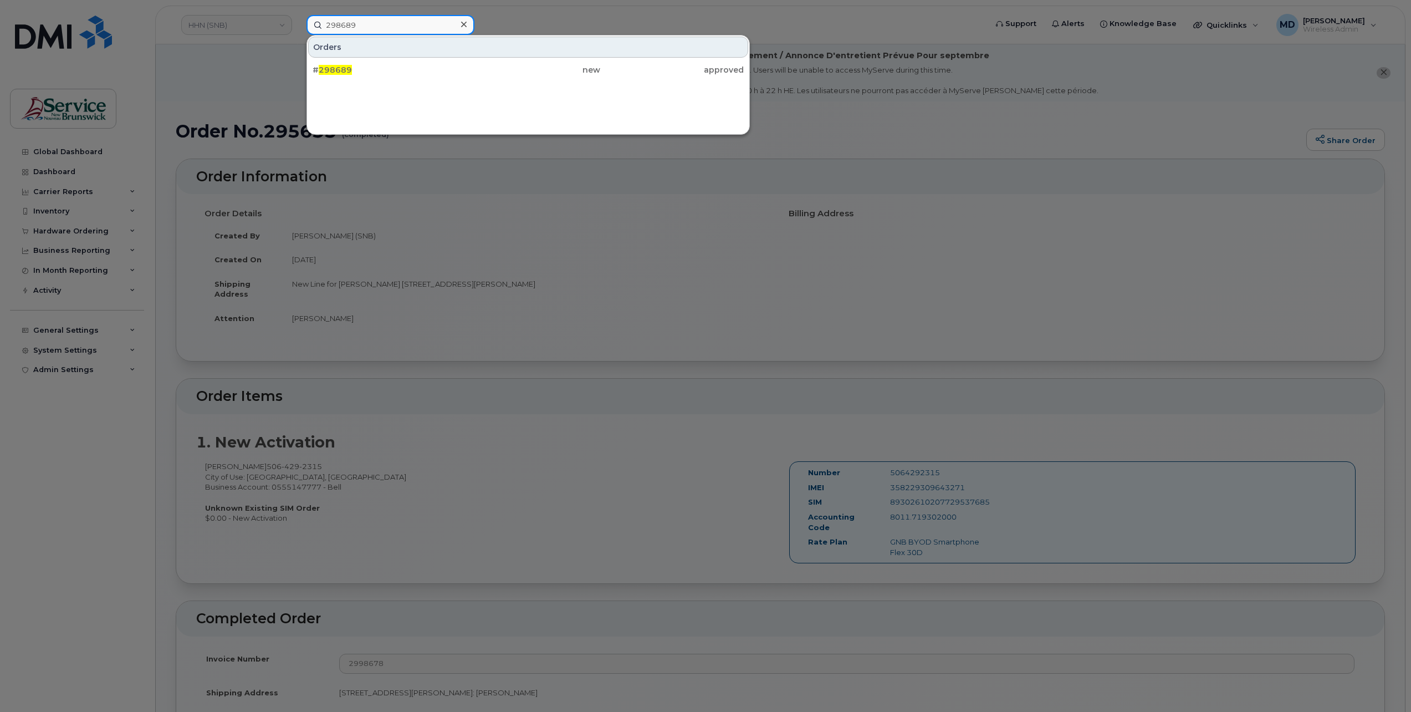
type input "298689"
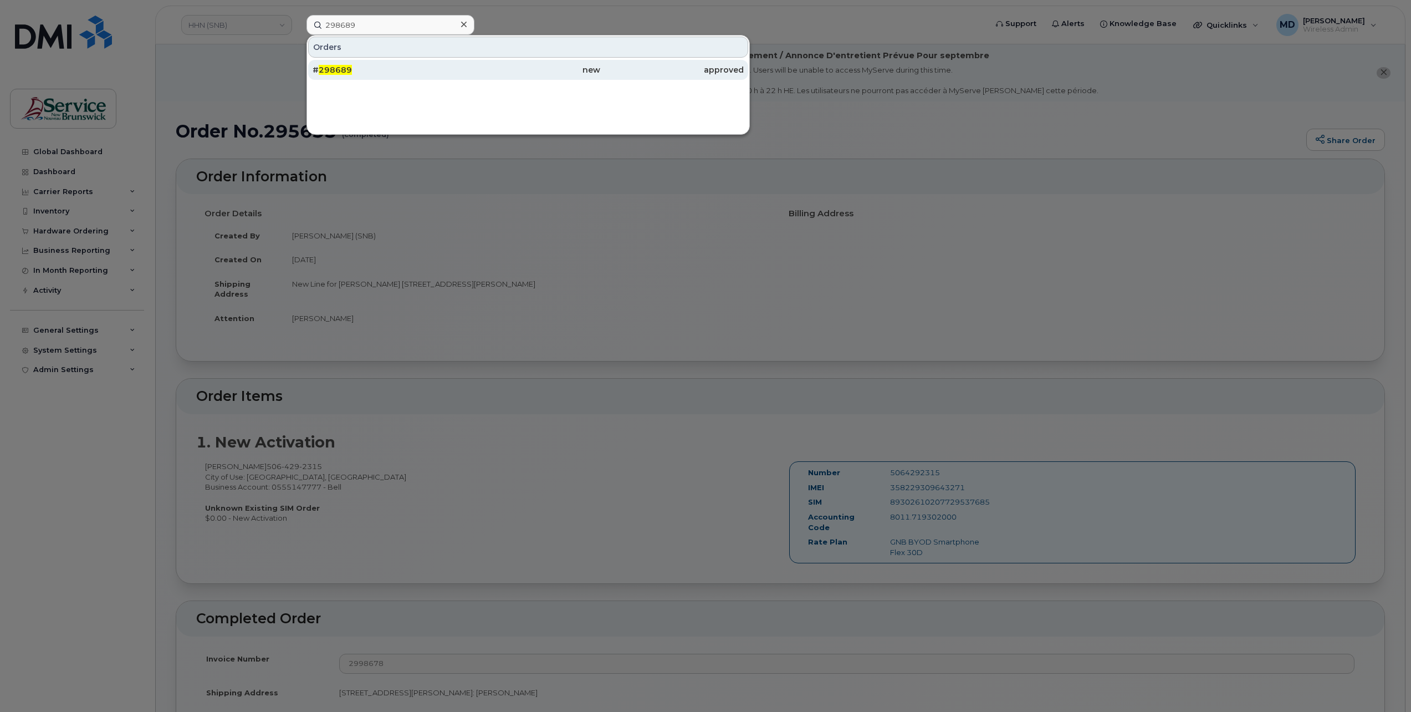
click at [345, 67] on span "298689" at bounding box center [335, 70] width 33 height 10
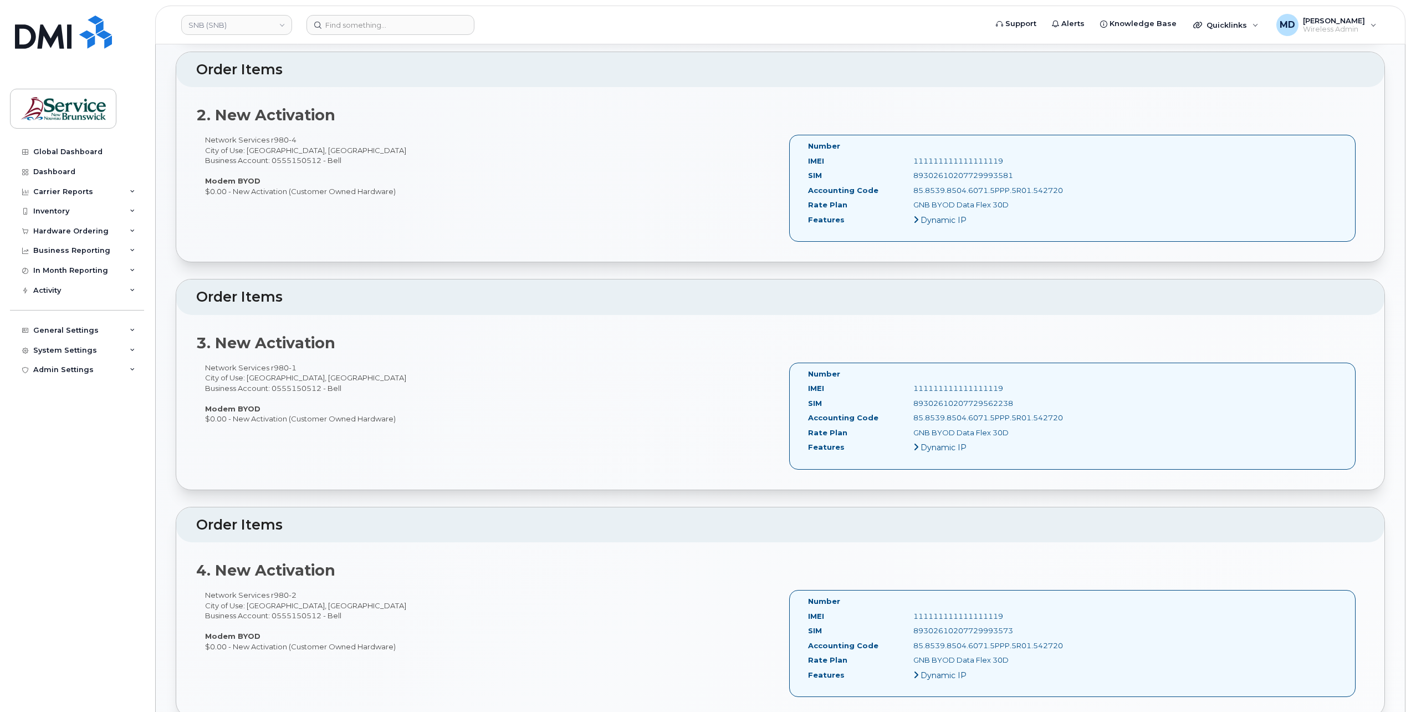
scroll to position [1109, 0]
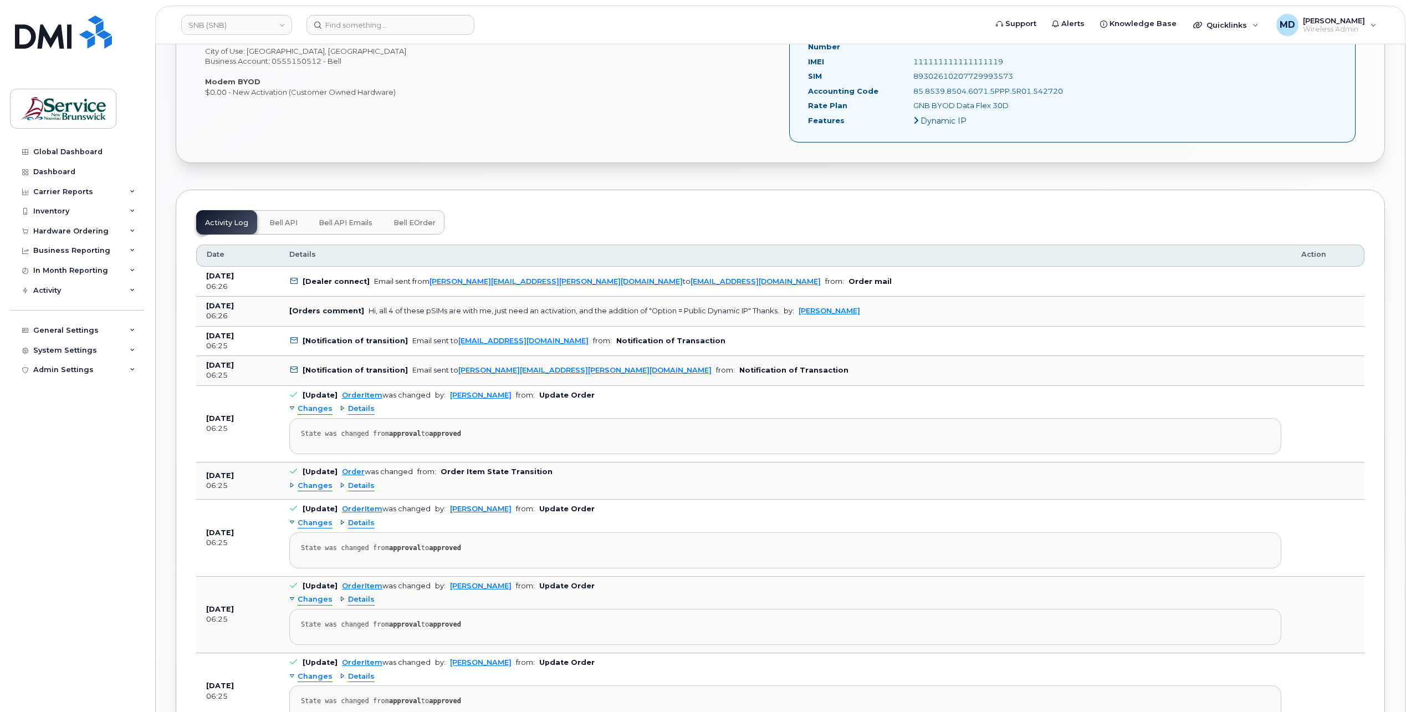
click at [412, 221] on span "Bell eOrder" at bounding box center [415, 222] width 42 height 9
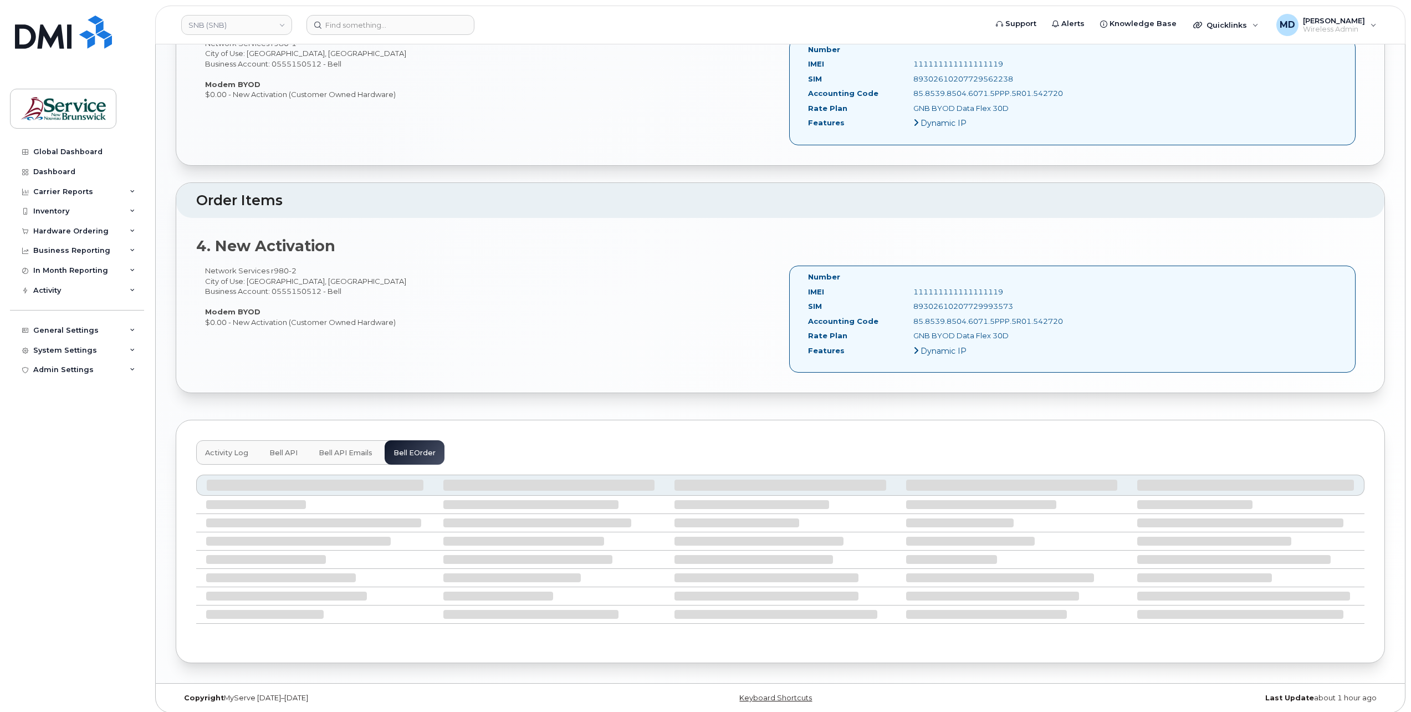
scroll to position [937, 0]
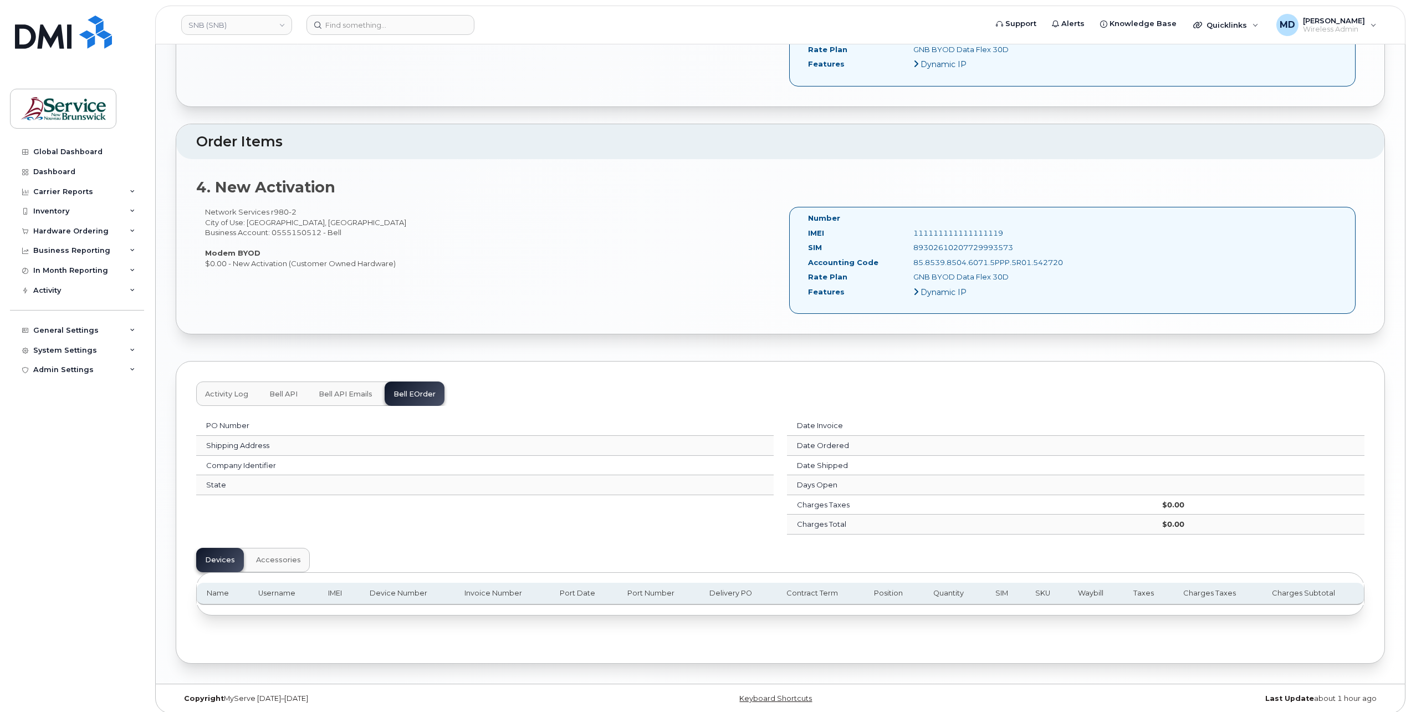
click at [217, 391] on span "Activity Log" at bounding box center [226, 394] width 43 height 9
